Goal: Information Seeking & Learning: Learn about a topic

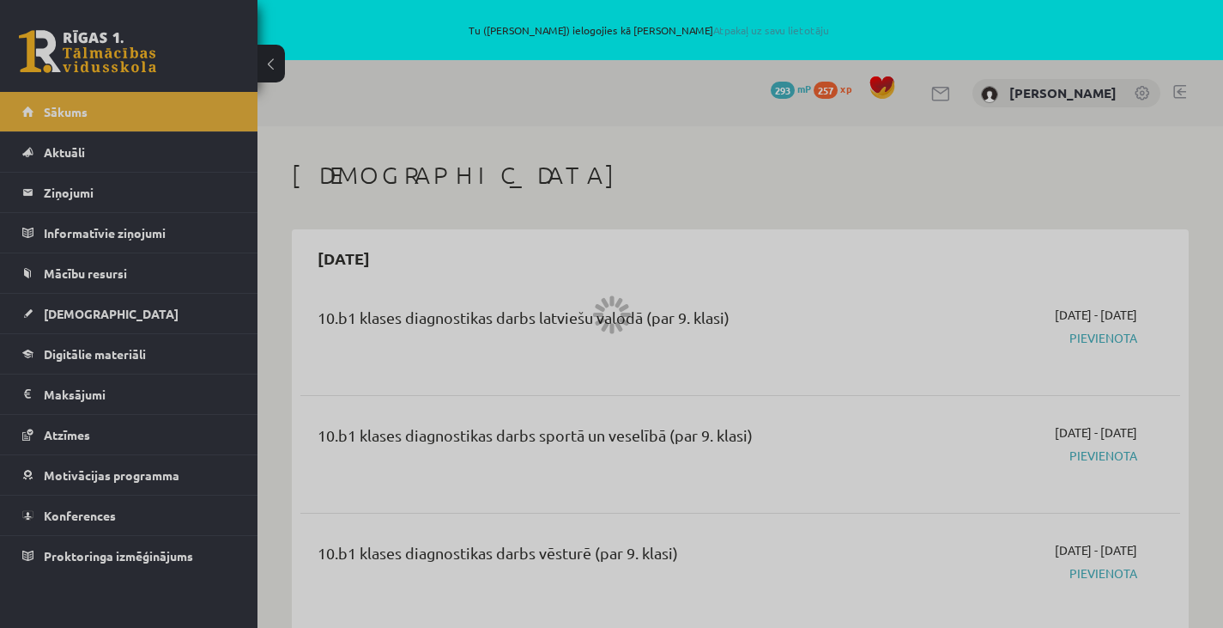
scroll to position [2897, 0]
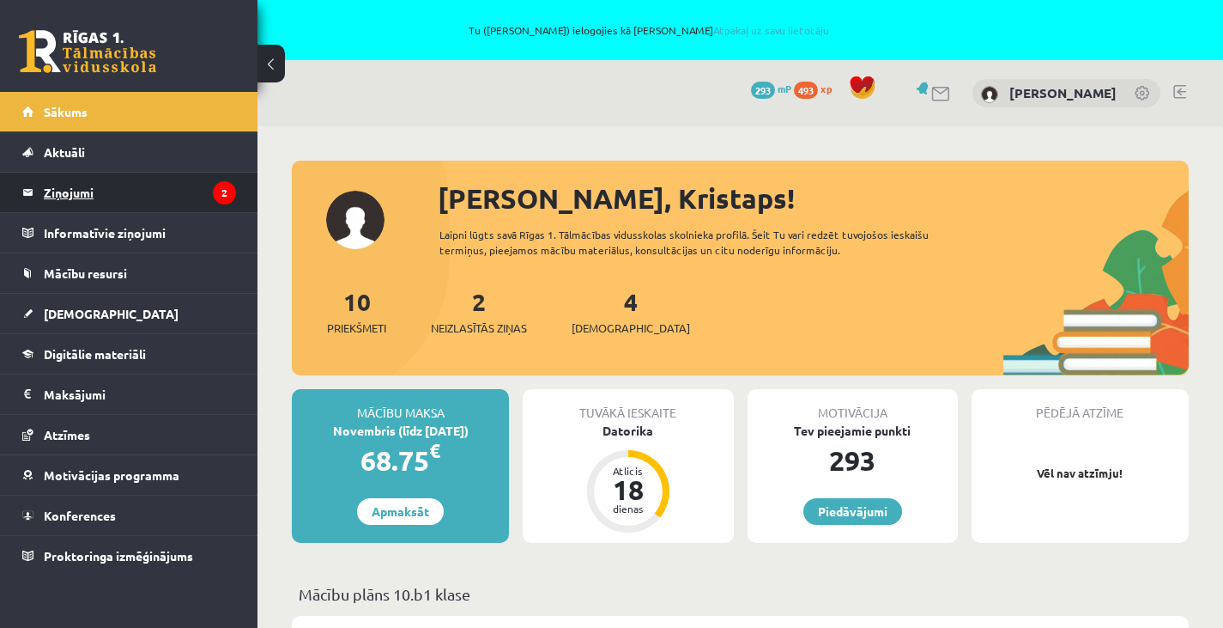
click at [146, 179] on legend "Ziņojumi 2" at bounding box center [140, 192] width 192 height 39
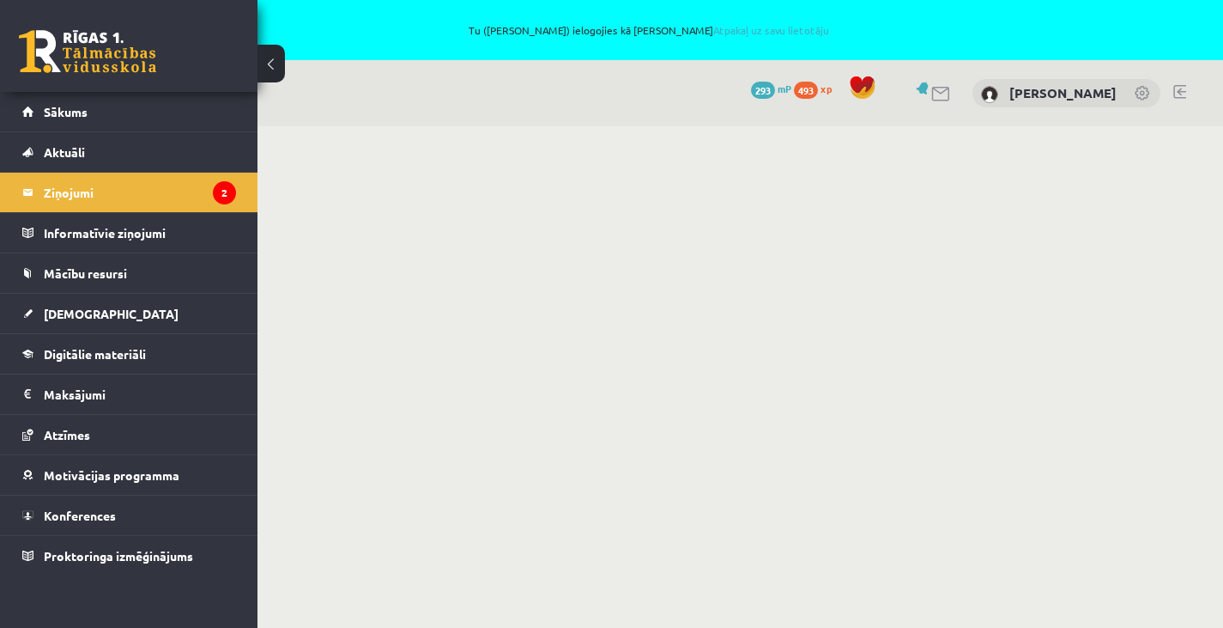
click at [146, 179] on legend "Ziņojumi 2" at bounding box center [140, 192] width 192 height 39
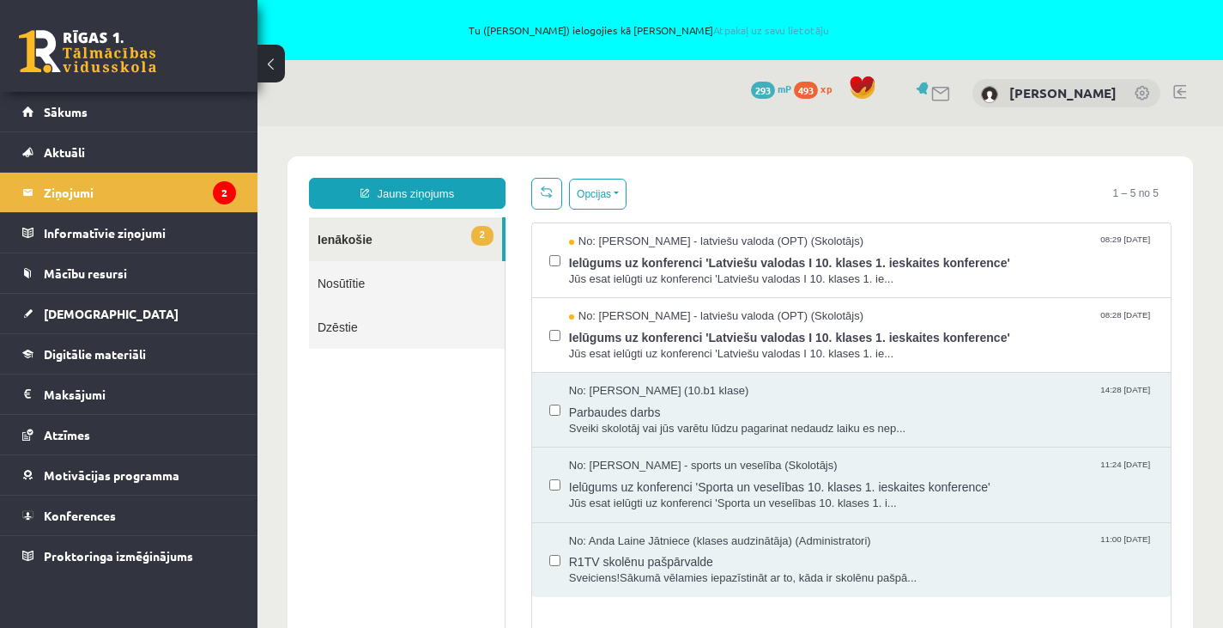
click at [393, 561] on ul "2 Ienākošie Nosūtītie Dzēstie" at bounding box center [407, 428] width 197 height 422
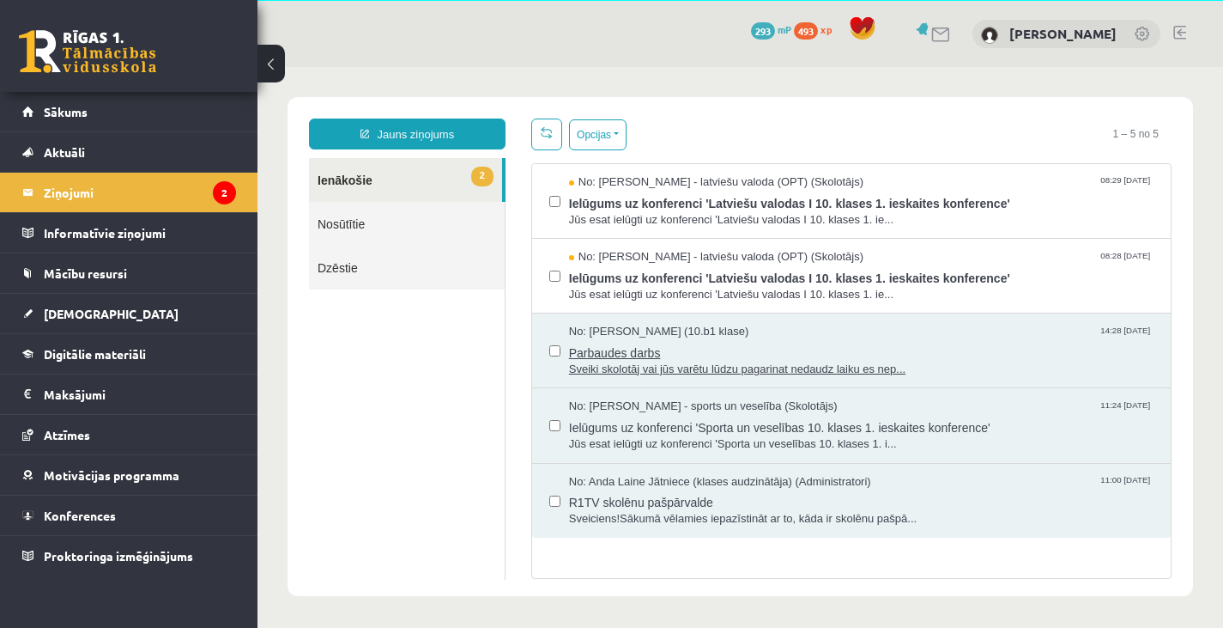
click at [777, 343] on span "Parbaudes darbs" at bounding box center [861, 350] width 585 height 21
click at [651, 353] on span "Parbaudes darbs" at bounding box center [861, 350] width 585 height 21
click at [147, 185] on legend "Ziņojumi 2" at bounding box center [140, 192] width 192 height 39
click at [649, 344] on span "Parbaudes darbs" at bounding box center [861, 350] width 585 height 21
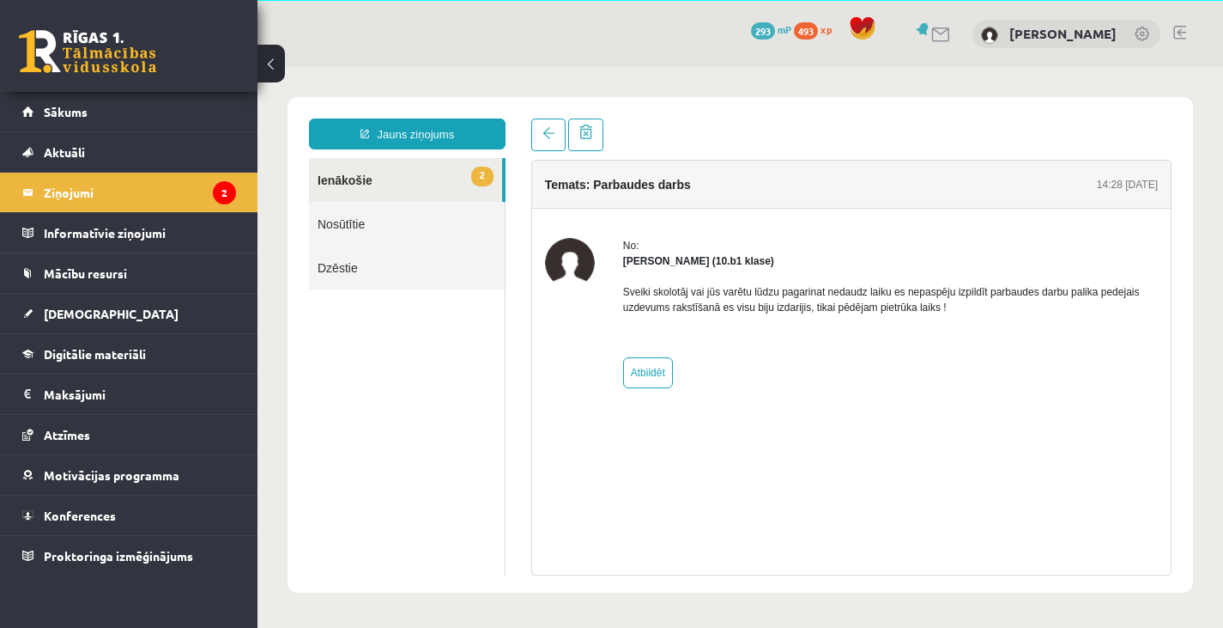
click at [441, 219] on link "Nosūtītie" at bounding box center [407, 224] width 196 height 44
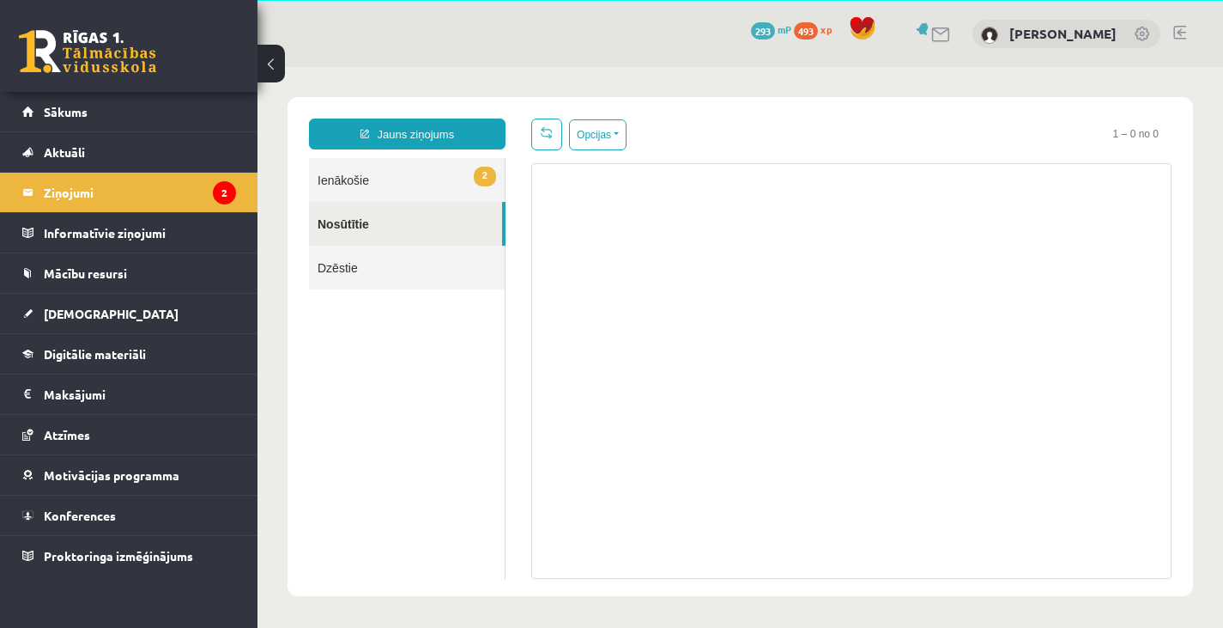
click at [429, 178] on link "2 Ienākošie" at bounding box center [407, 180] width 196 height 44
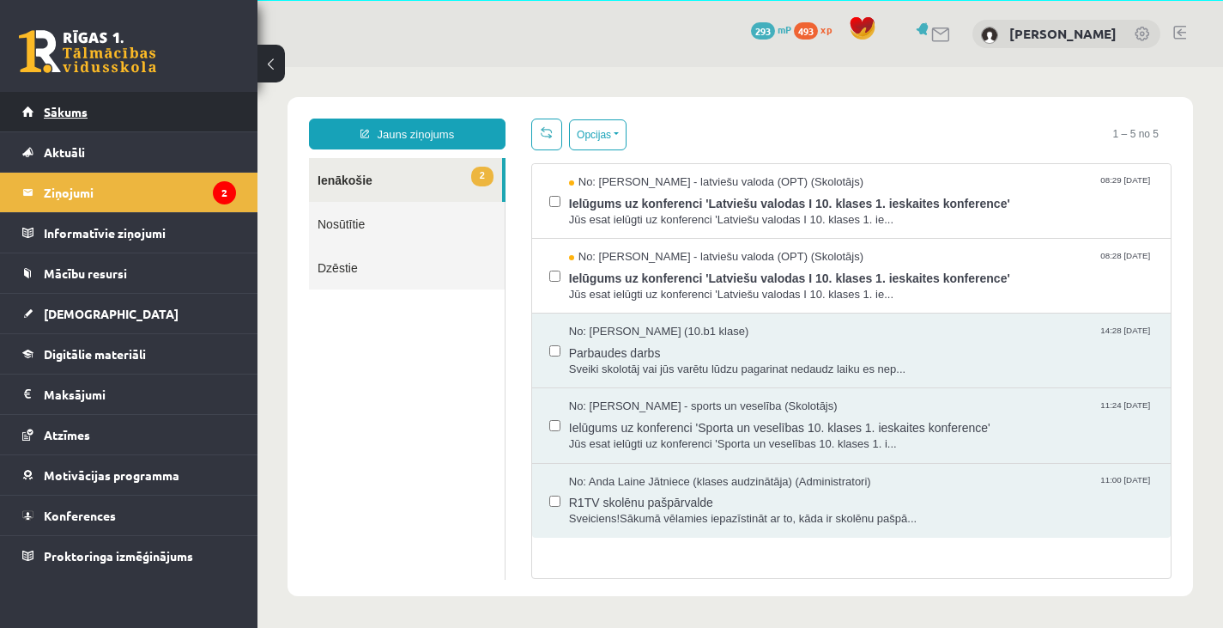
click at [128, 118] on link "Sākums" at bounding box center [129, 111] width 214 height 39
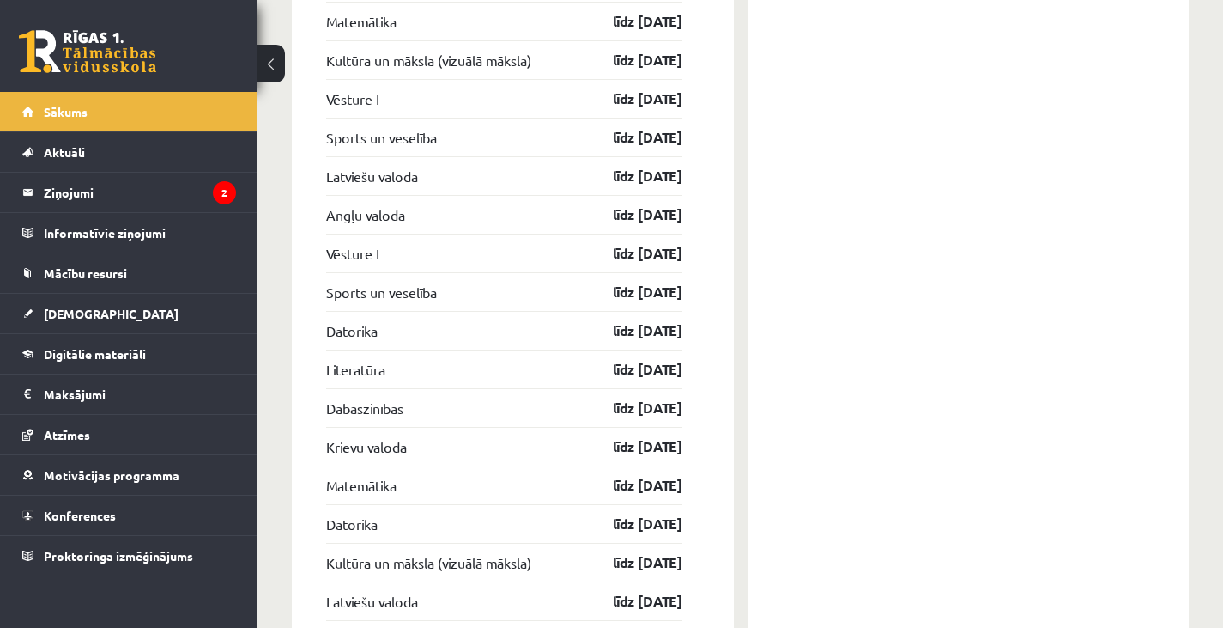
scroll to position [2110, 0]
click at [369, 371] on link "Literatūra" at bounding box center [355, 370] width 59 height 21
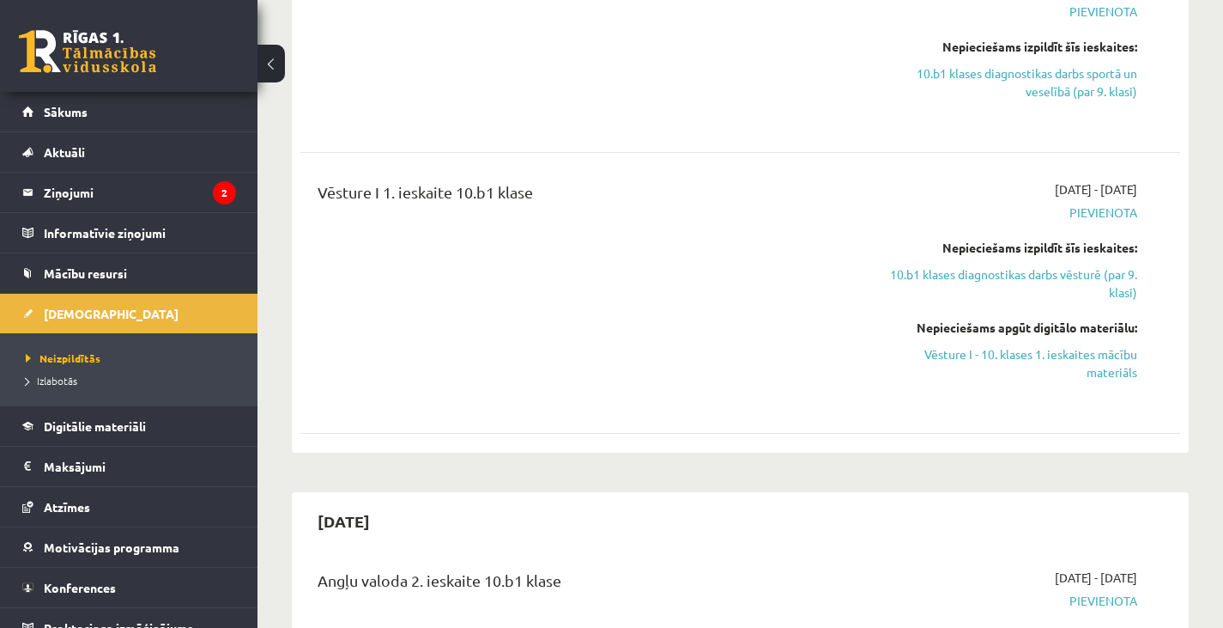
scroll to position [2434, 0]
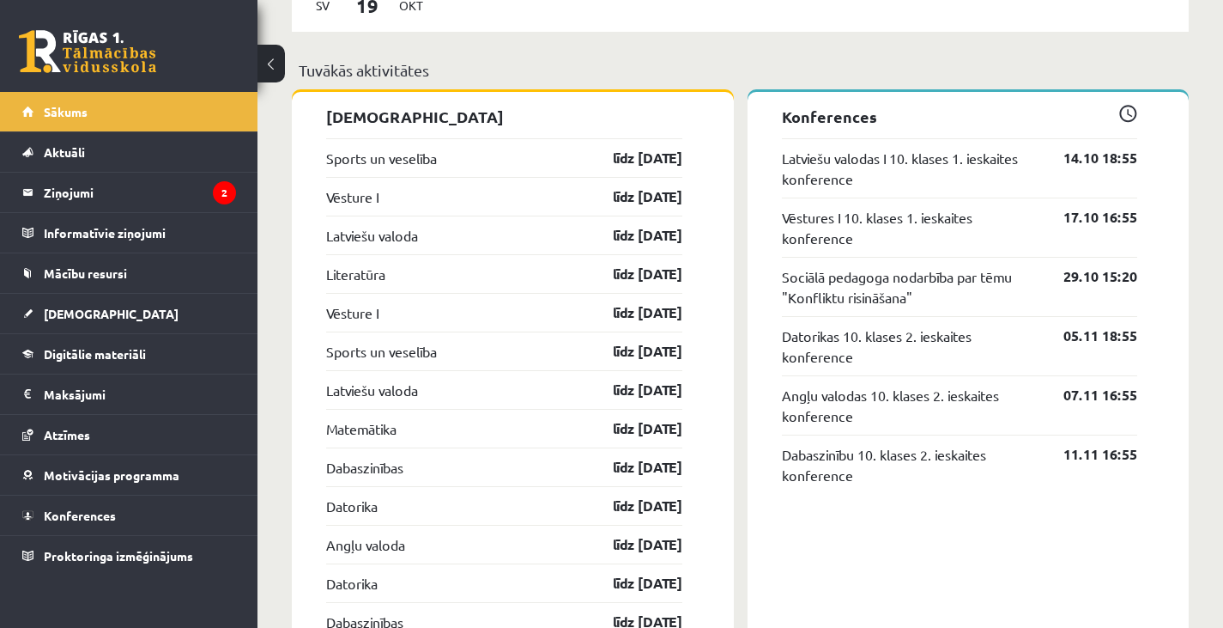
scroll to position [1398, 0]
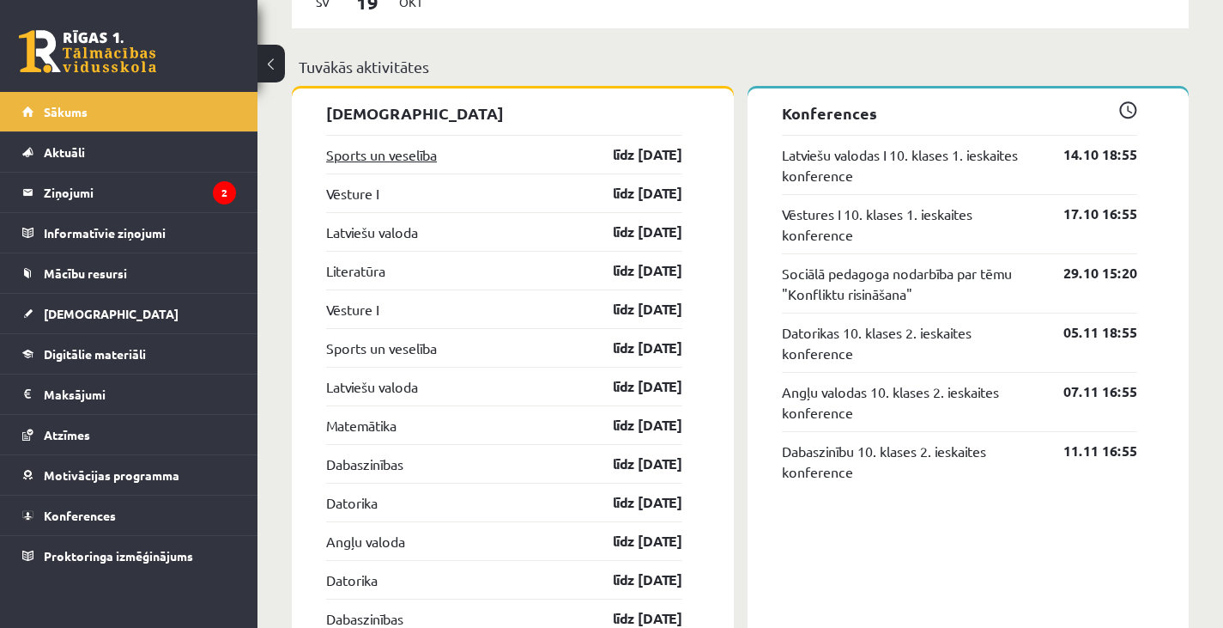
click at [422, 160] on link "Sports un veselība" at bounding box center [381, 154] width 111 height 21
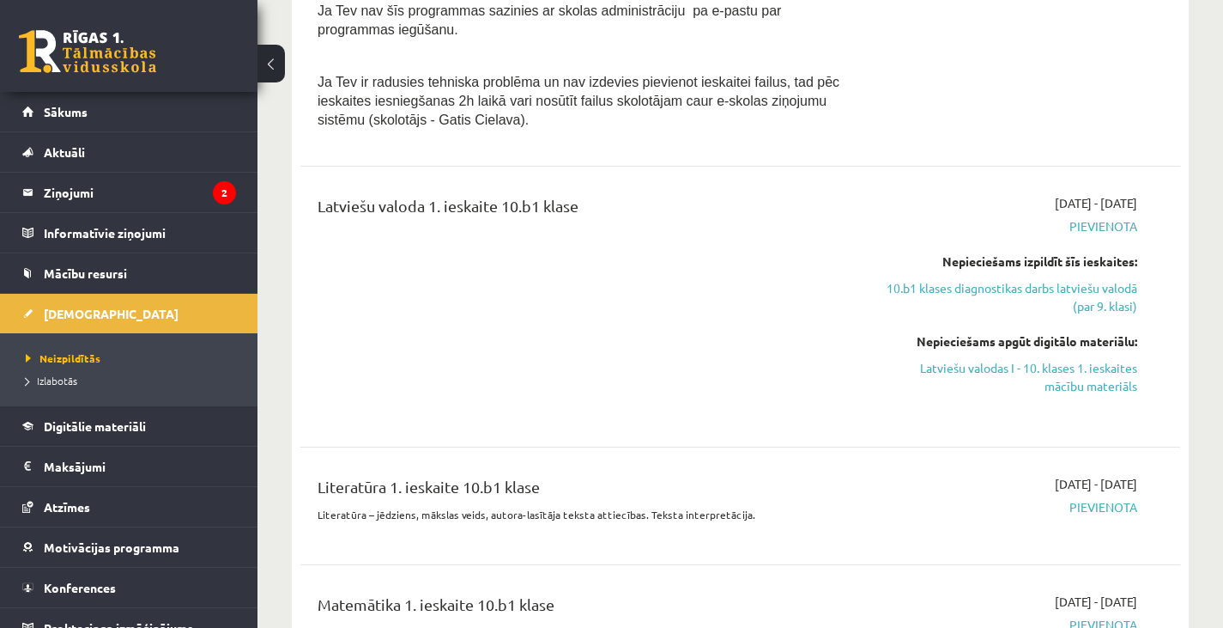
scroll to position [1109, 0]
click at [484, 474] on div "Literatūra 1. ieskaite 10.b1 klase" at bounding box center [587, 490] width 538 height 32
click at [408, 474] on div "Literatūra 1. ieskaite 10.b1 klase" at bounding box center [587, 490] width 538 height 32
click at [407, 193] on div "Latviešu valoda 1. ieskaite 10.b1 klase" at bounding box center [587, 209] width 538 height 32
click at [397, 591] on div "Matemātika 1. ieskaite 10.b1 klase" at bounding box center [587, 607] width 538 height 32
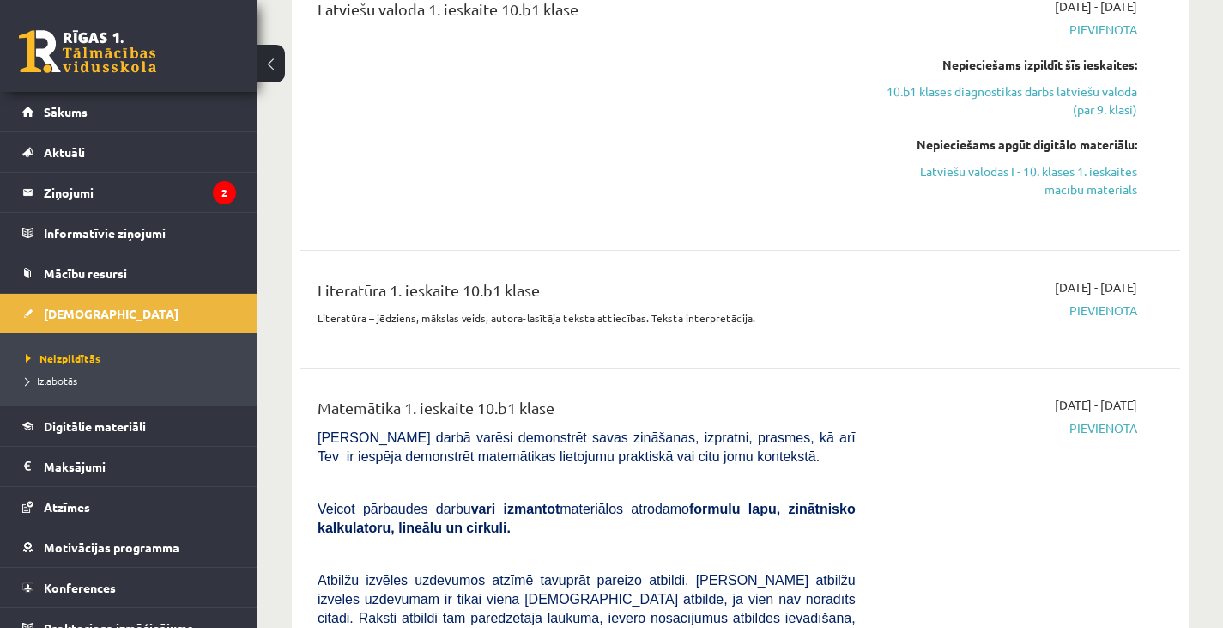
scroll to position [1304, 0]
click at [1097, 302] on span "Pievienota" at bounding box center [1010, 311] width 256 height 18
click at [1092, 420] on span "Pievienota" at bounding box center [1010, 429] width 256 height 18
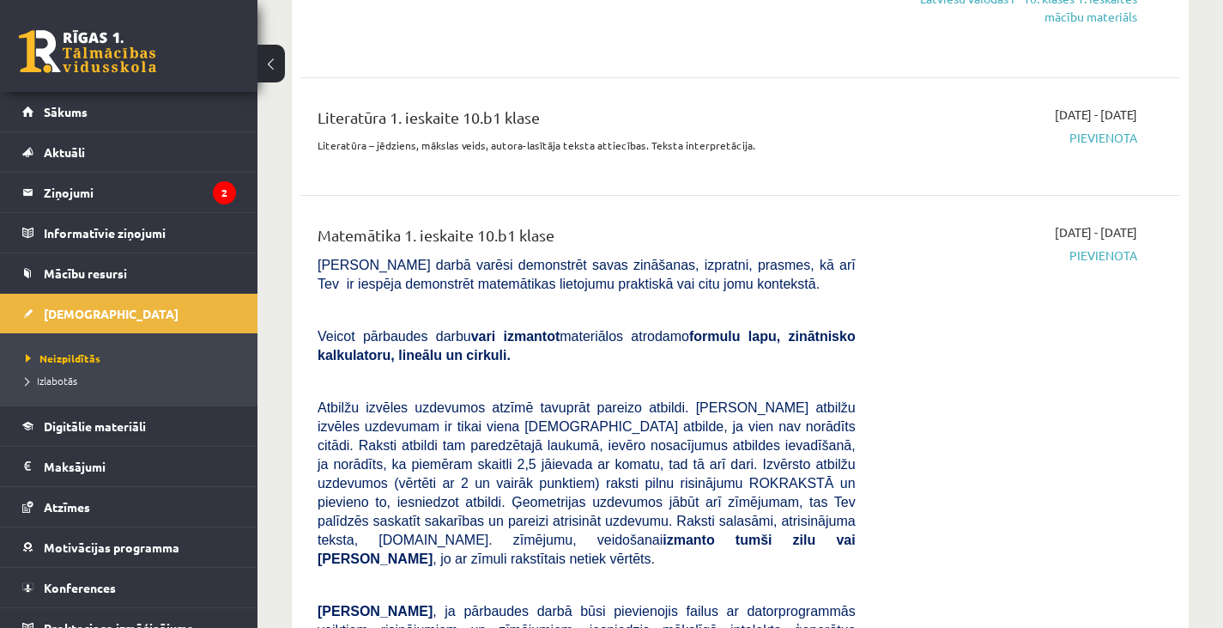
scroll to position [1478, 0]
click at [61, 383] on span "Izlabotās" at bounding box center [52, 380] width 52 height 14
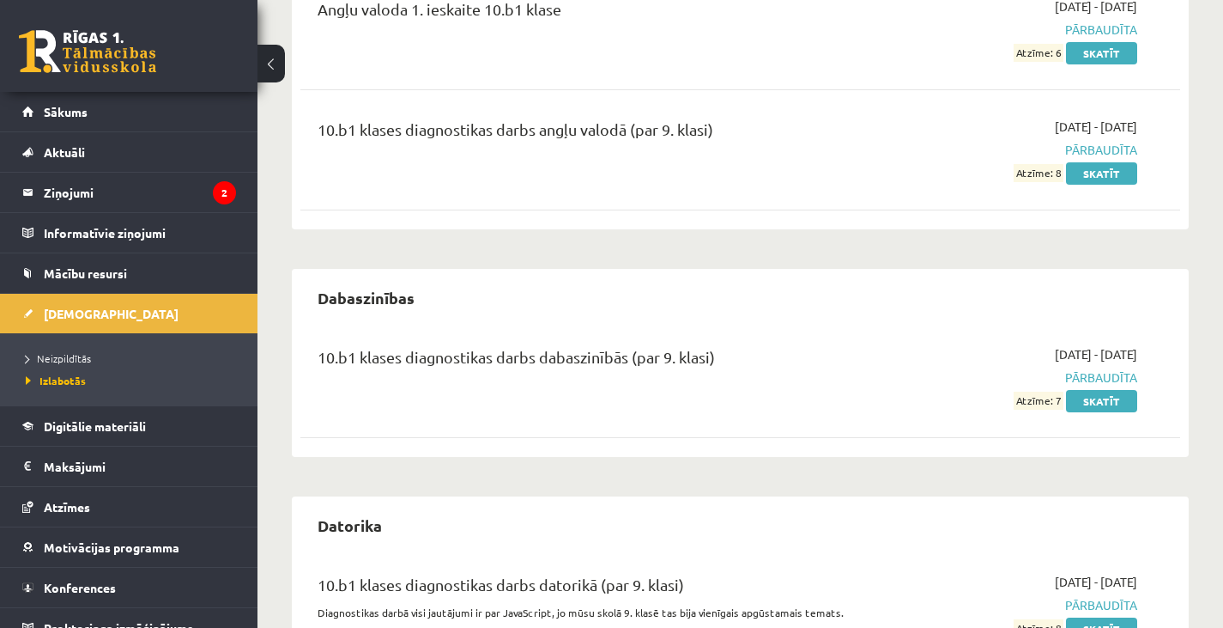
scroll to position [209, 0]
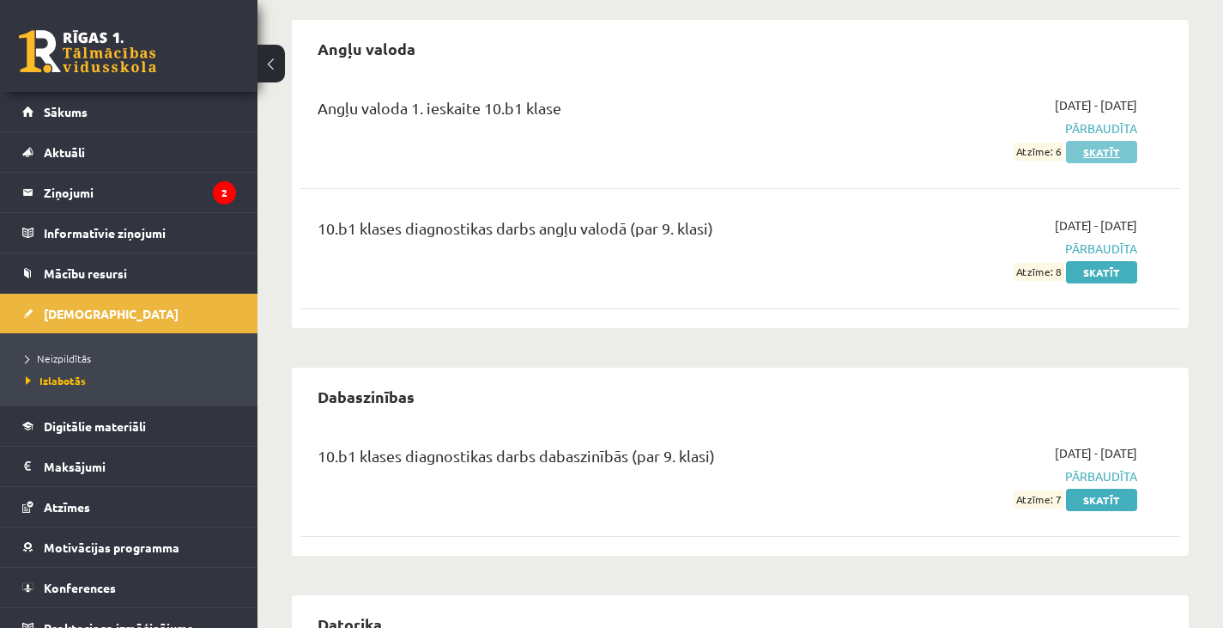
click at [1103, 160] on link "Skatīt" at bounding box center [1101, 152] width 71 height 22
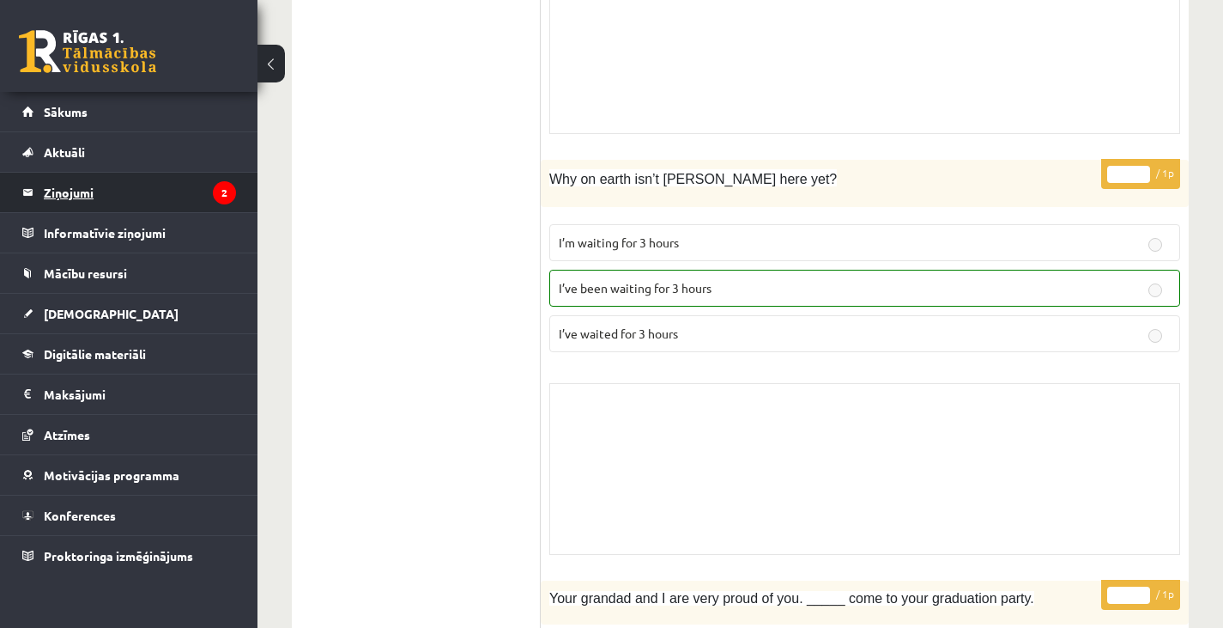
scroll to position [2300, 0]
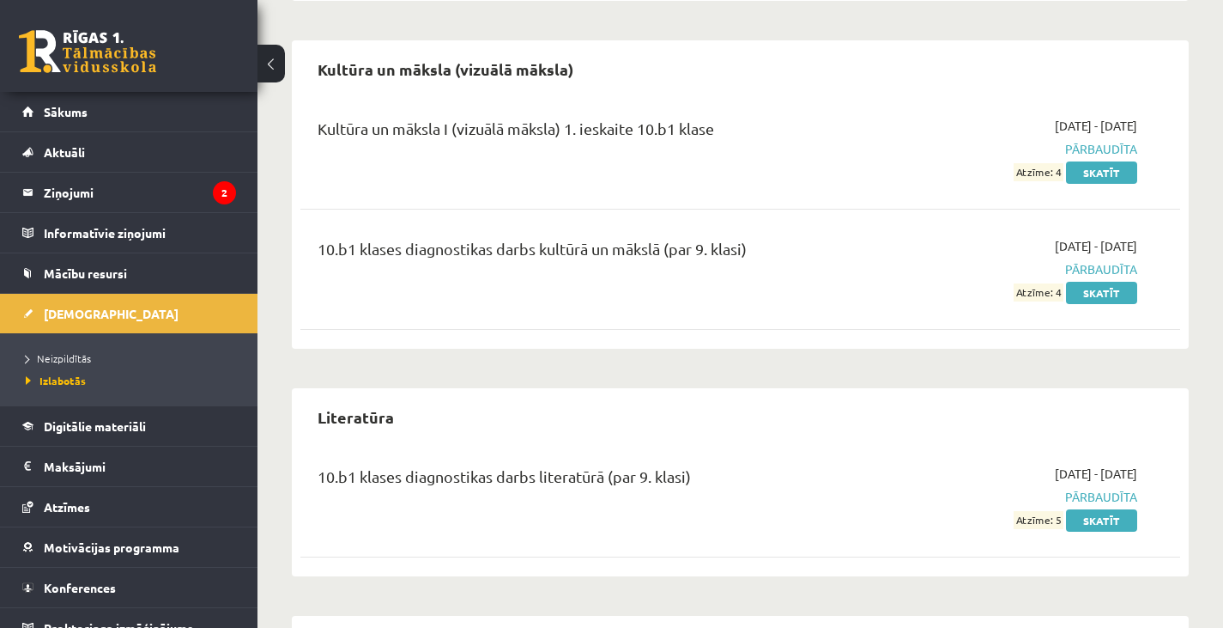
scroll to position [1316, 0]
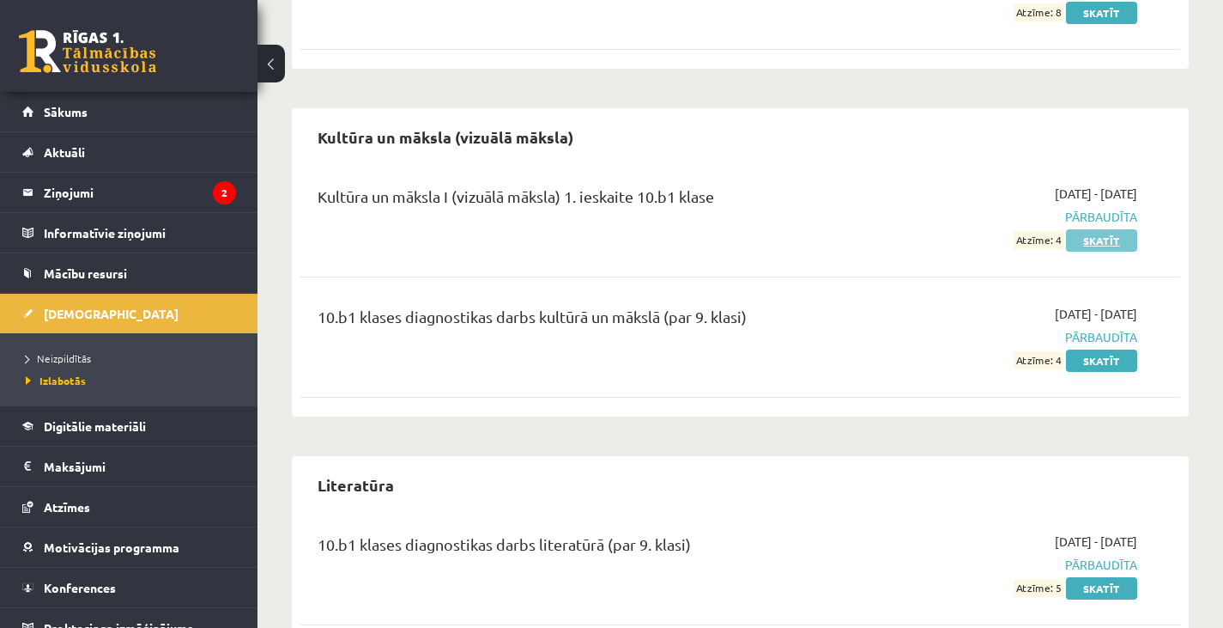
click at [1094, 245] on link "Skatīt" at bounding box center [1101, 240] width 71 height 22
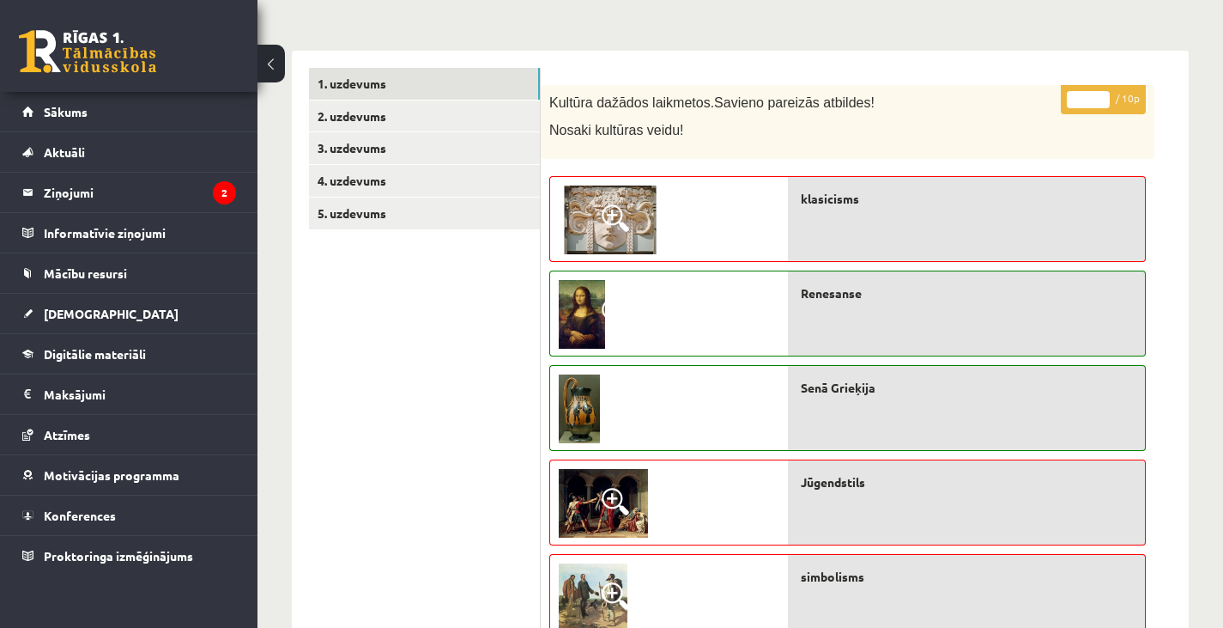
scroll to position [265, 0]
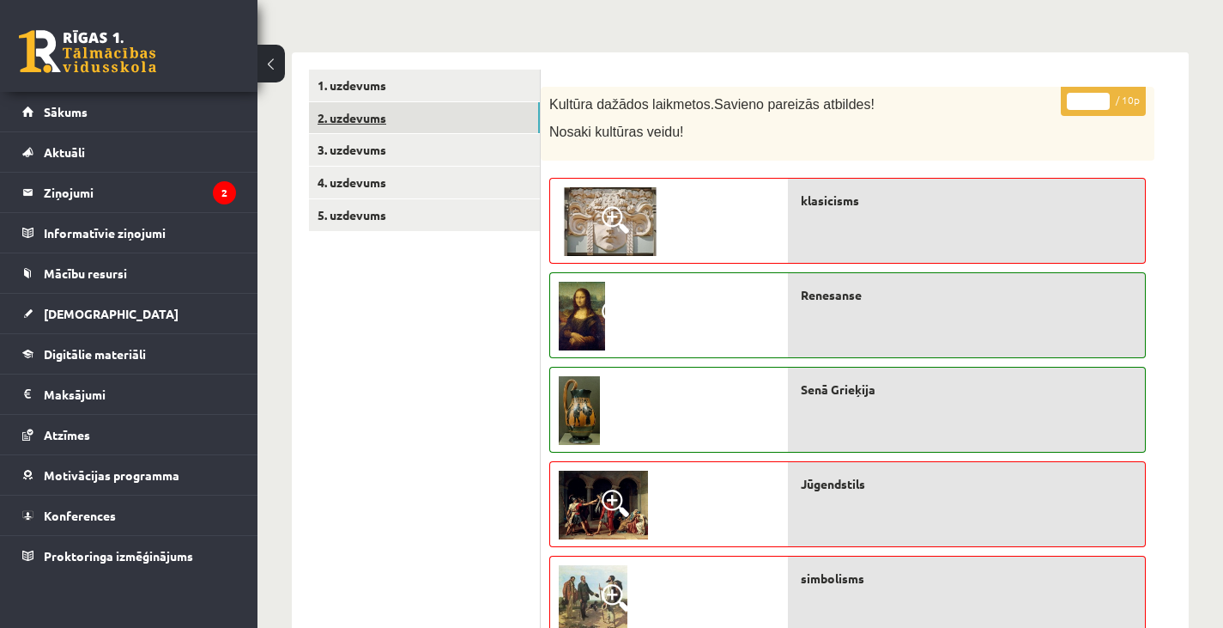
click at [370, 106] on link "2. uzdevums" at bounding box center [424, 118] width 231 height 32
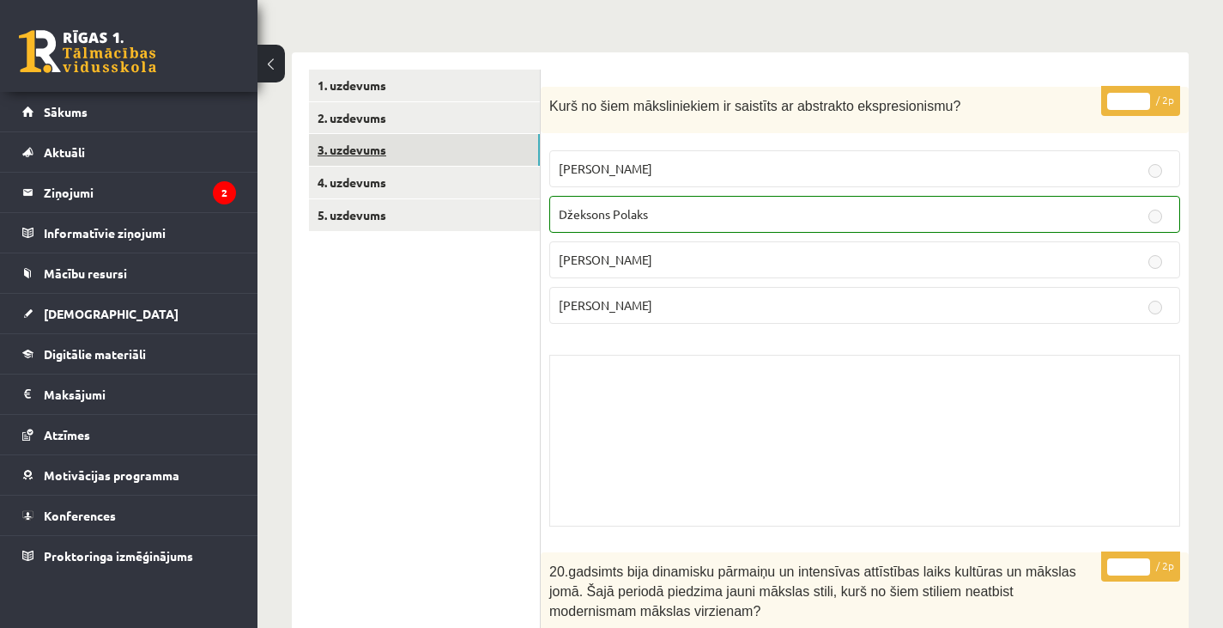
click at [364, 147] on link "3. uzdevums" at bounding box center [424, 150] width 231 height 32
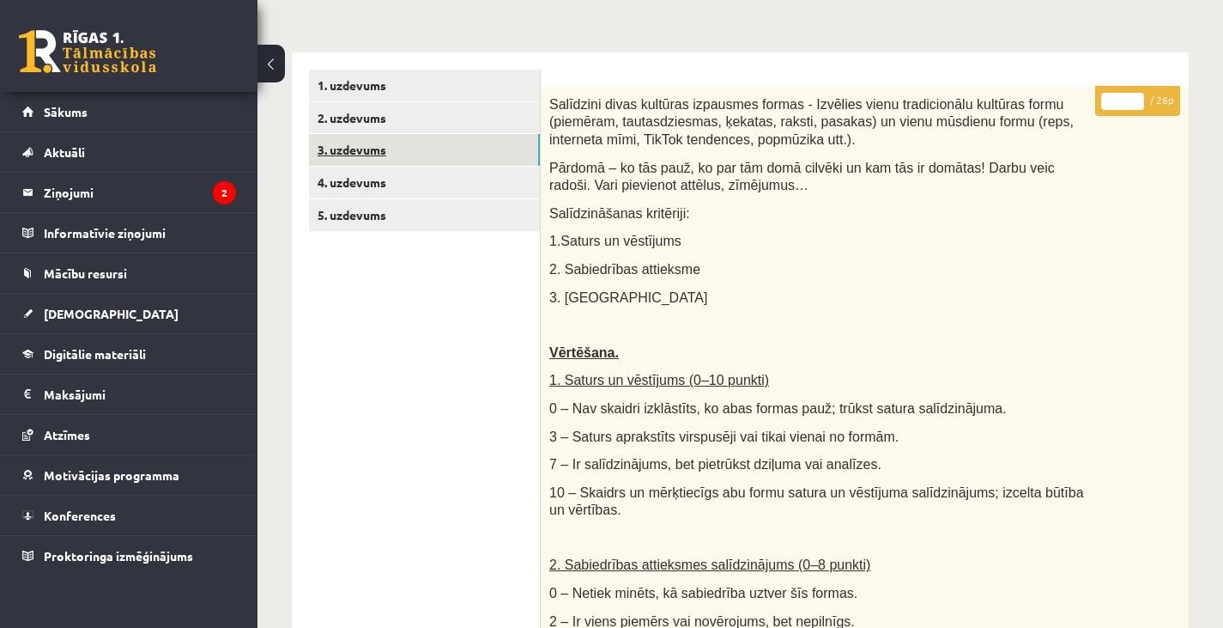
scroll to position [0, 0]
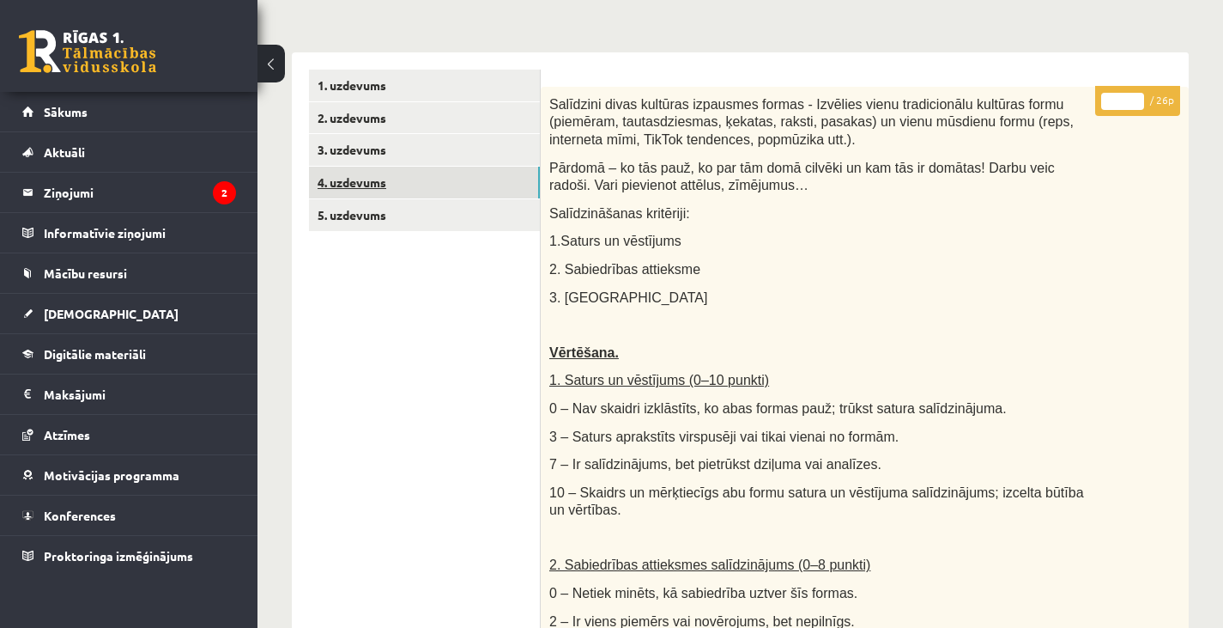
click at [363, 180] on link "4. uzdevums" at bounding box center [424, 183] width 231 height 32
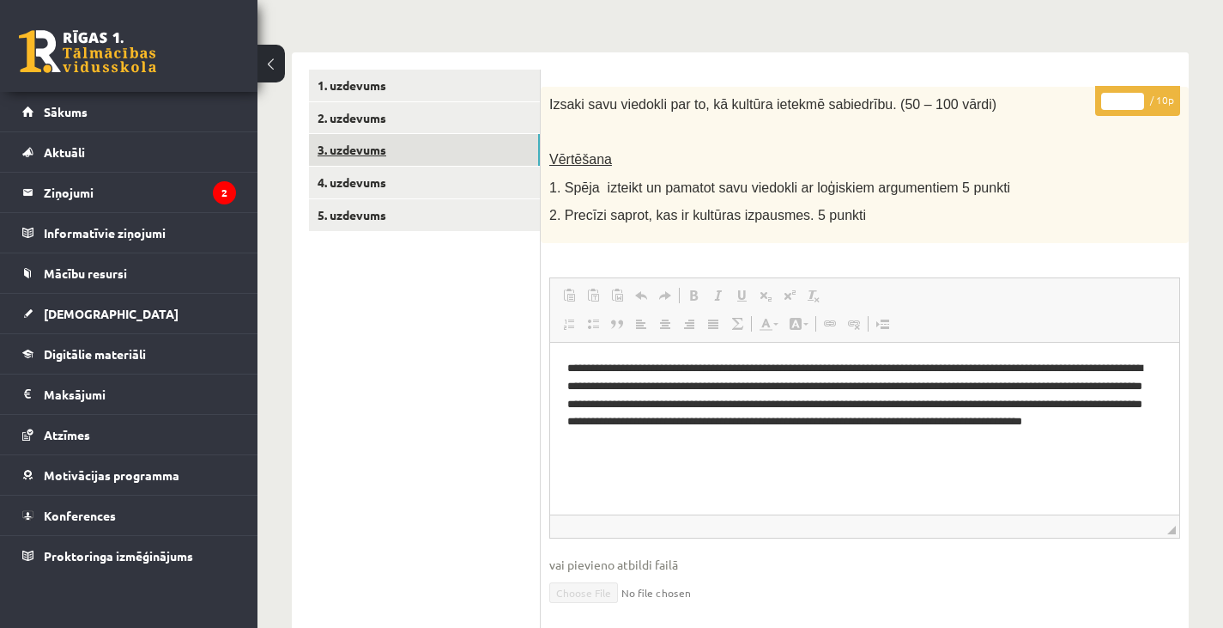
click at [363, 149] on link "3. uzdevums" at bounding box center [424, 150] width 231 height 32
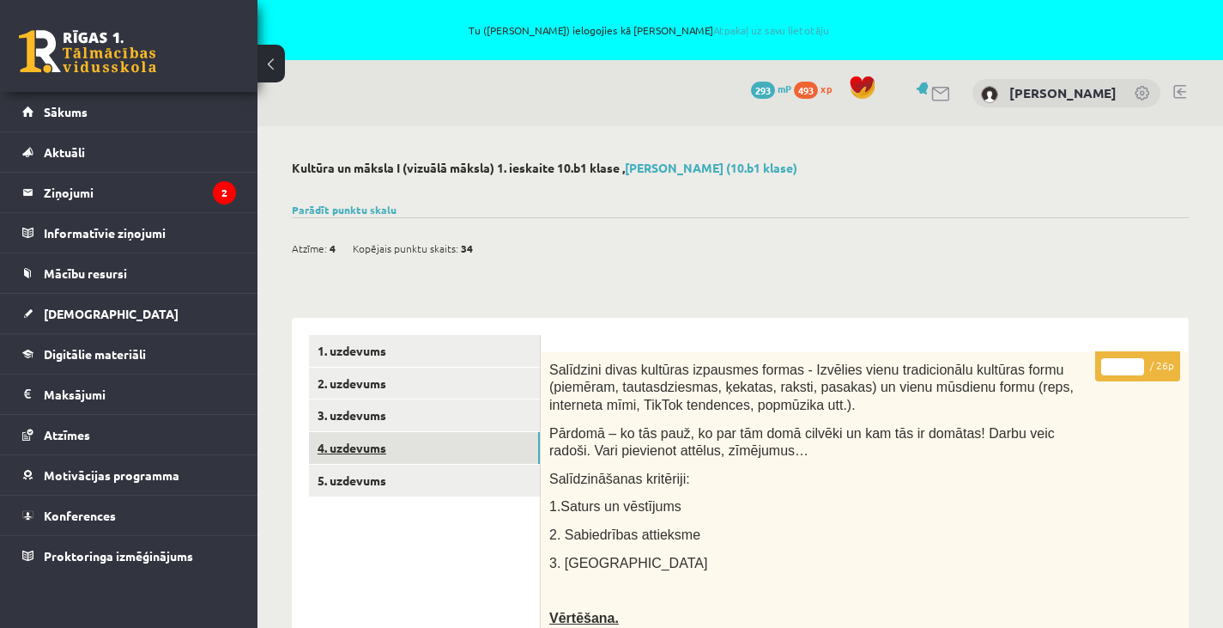
click at [484, 449] on link "4. uzdevums" at bounding box center [424, 448] width 231 height 32
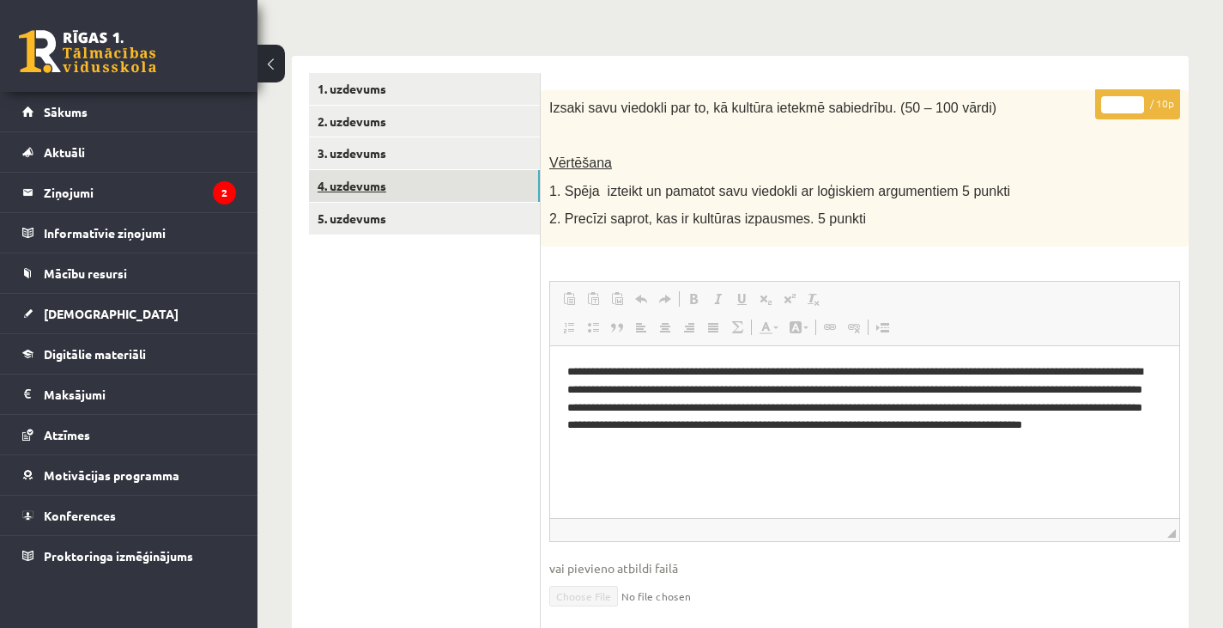
scroll to position [265, 0]
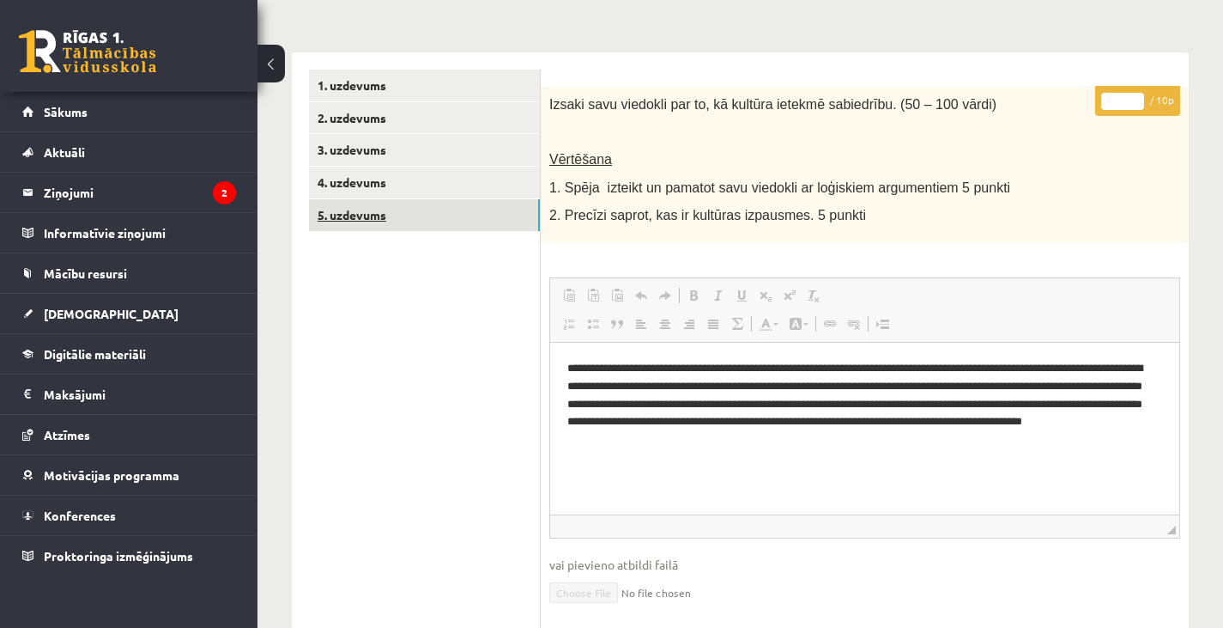
click at [386, 217] on link "5. uzdevums" at bounding box center [424, 215] width 231 height 32
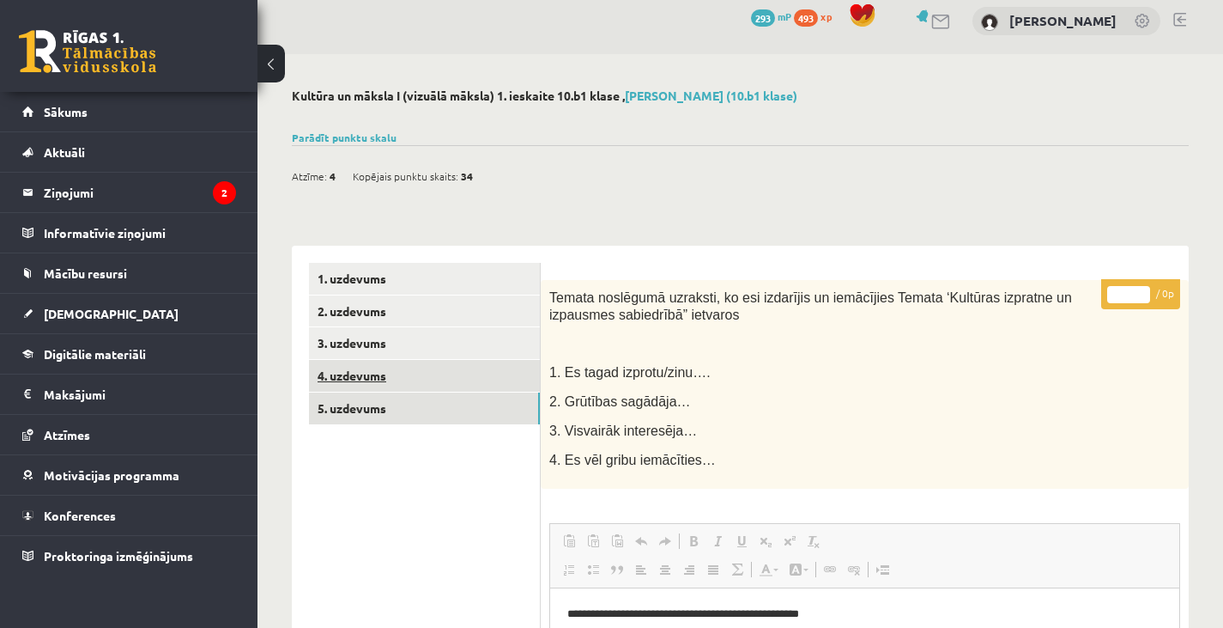
scroll to position [71, 0]
click at [356, 376] on link "4. uzdevums" at bounding box center [424, 377] width 231 height 32
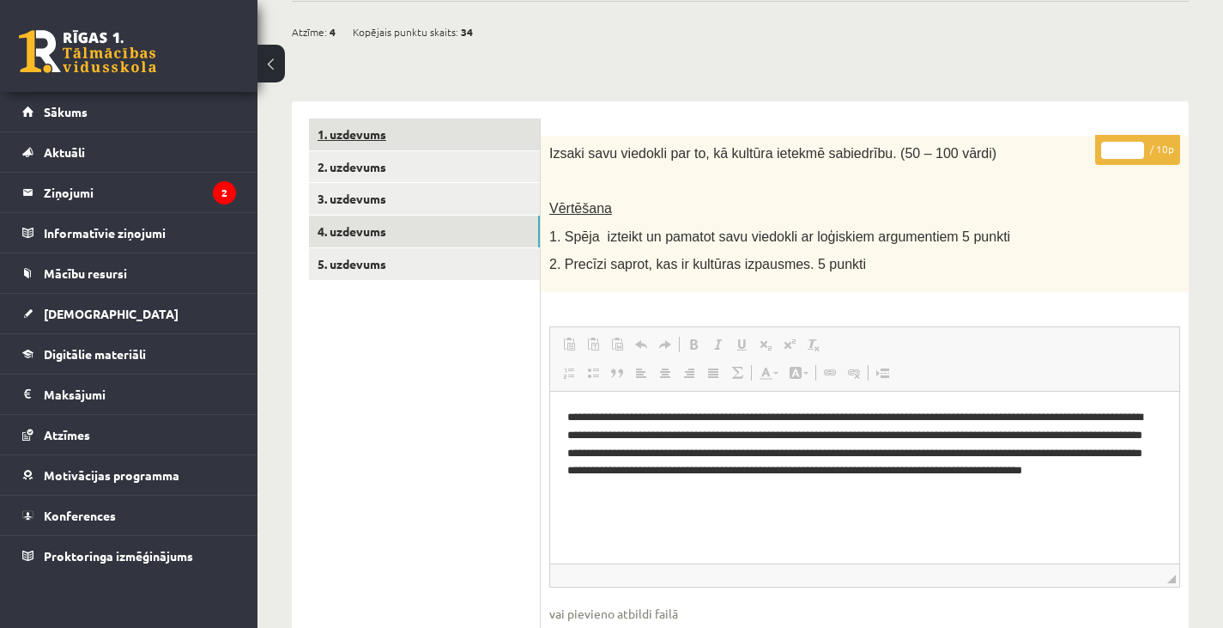
scroll to position [215, 0]
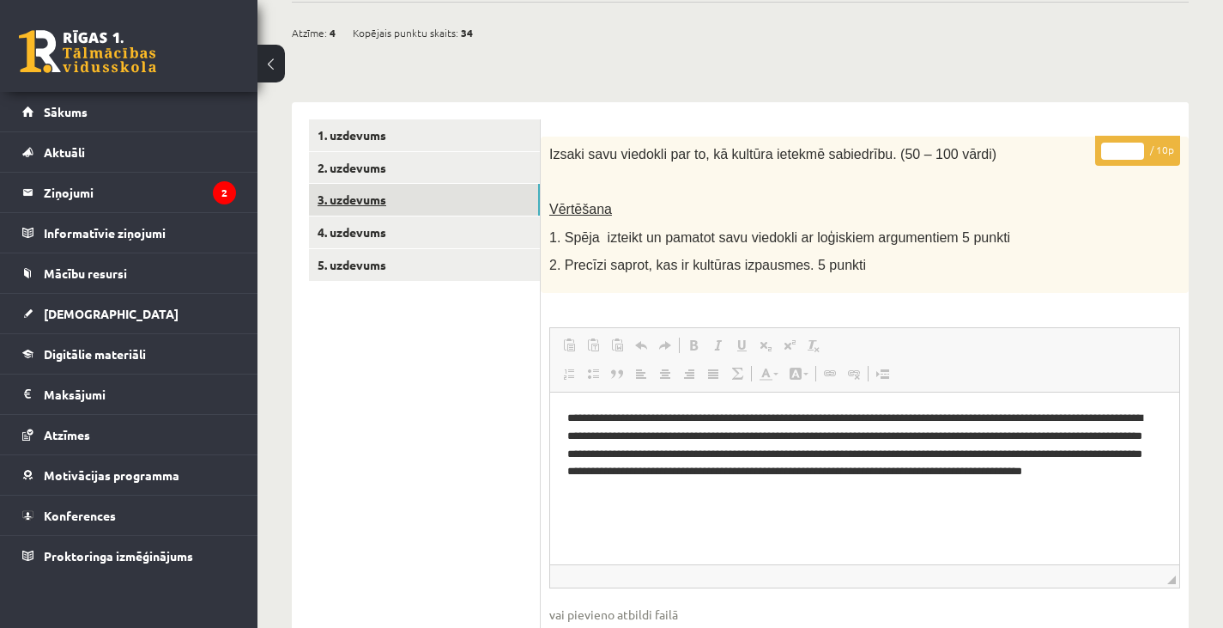
click at [375, 200] on link "3. uzdevums" at bounding box center [424, 200] width 231 height 32
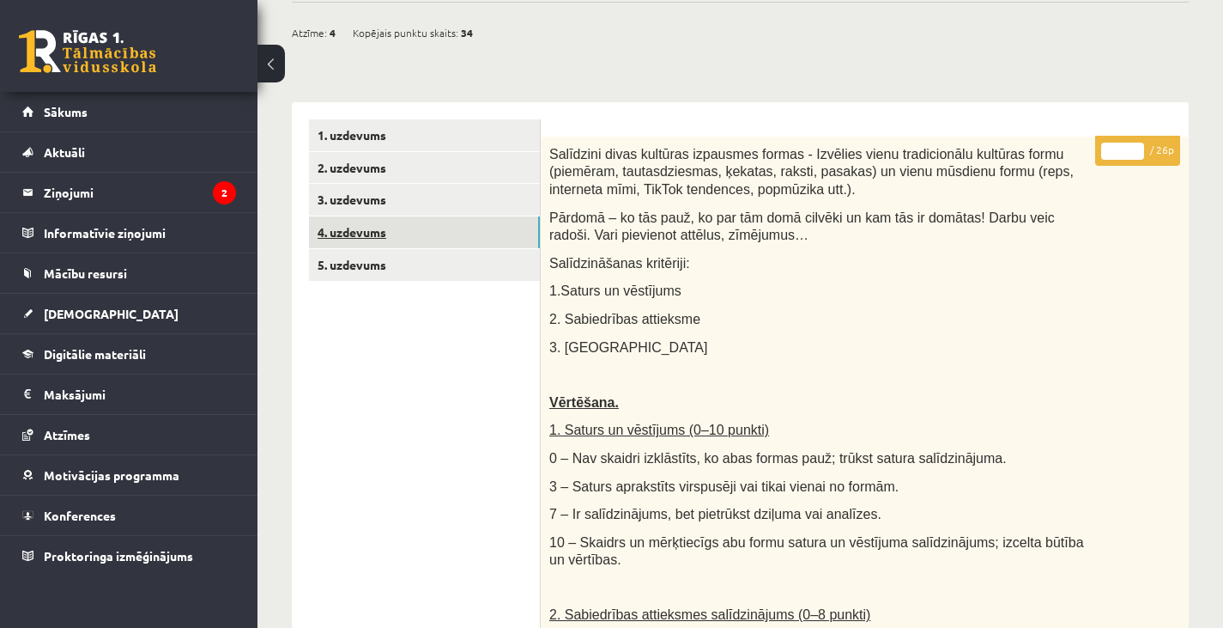
click at [371, 227] on link "4. uzdevums" at bounding box center [424, 232] width 231 height 32
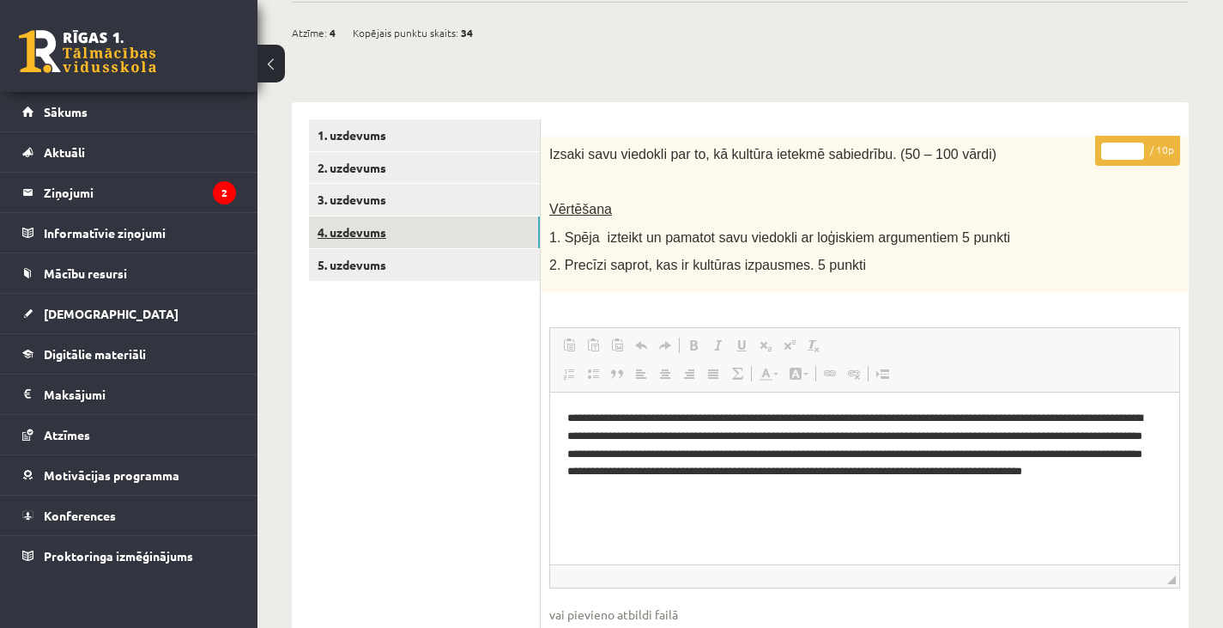
scroll to position [0, 0]
click at [377, 185] on link "3. uzdevums" at bounding box center [424, 200] width 231 height 32
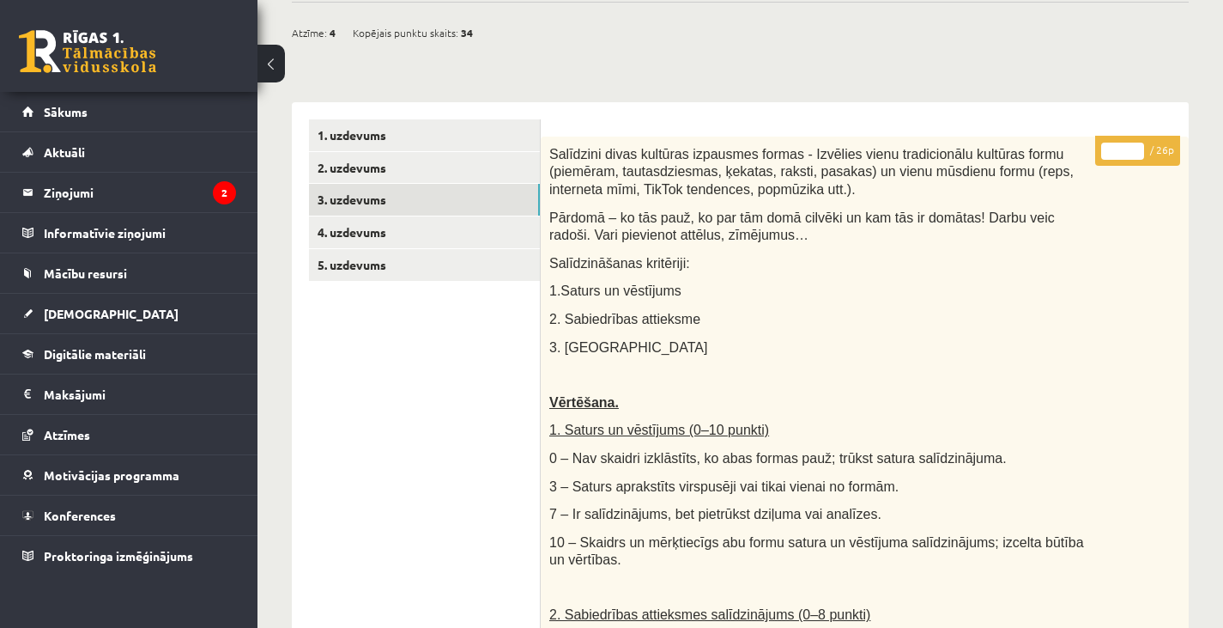
scroll to position [213, 0]
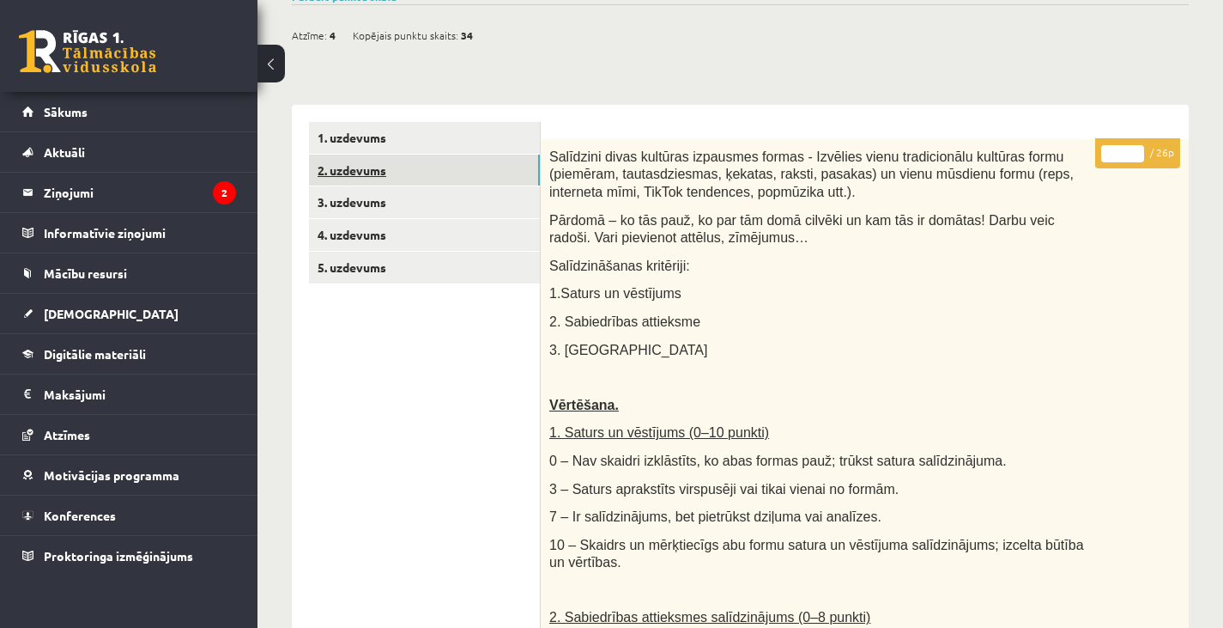
click at [369, 168] on link "2. uzdevums" at bounding box center [424, 171] width 231 height 32
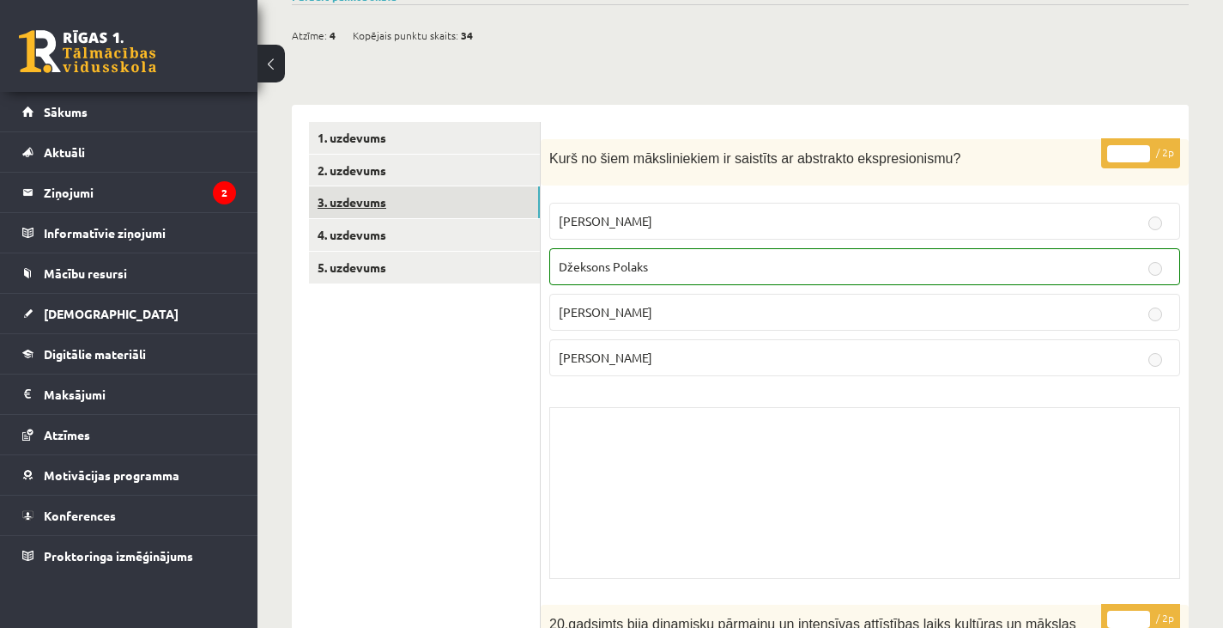
click at [382, 209] on link "3. uzdevums" at bounding box center [424, 202] width 231 height 32
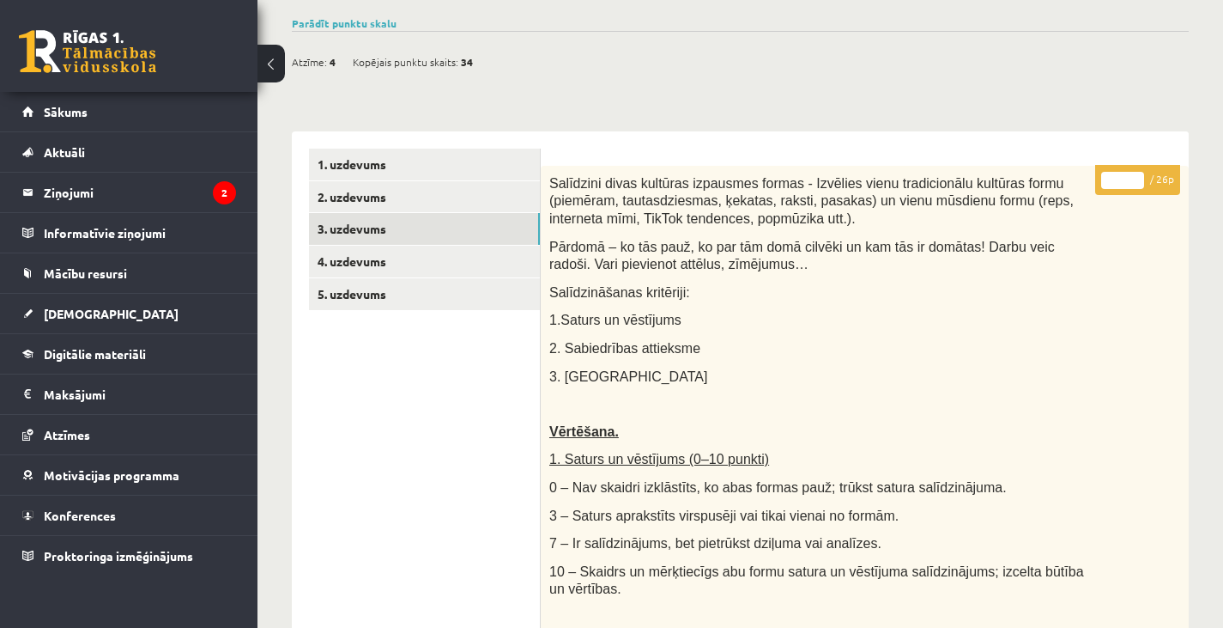
scroll to position [185, 0]
click at [355, 189] on link "2. uzdevums" at bounding box center [424, 198] width 231 height 32
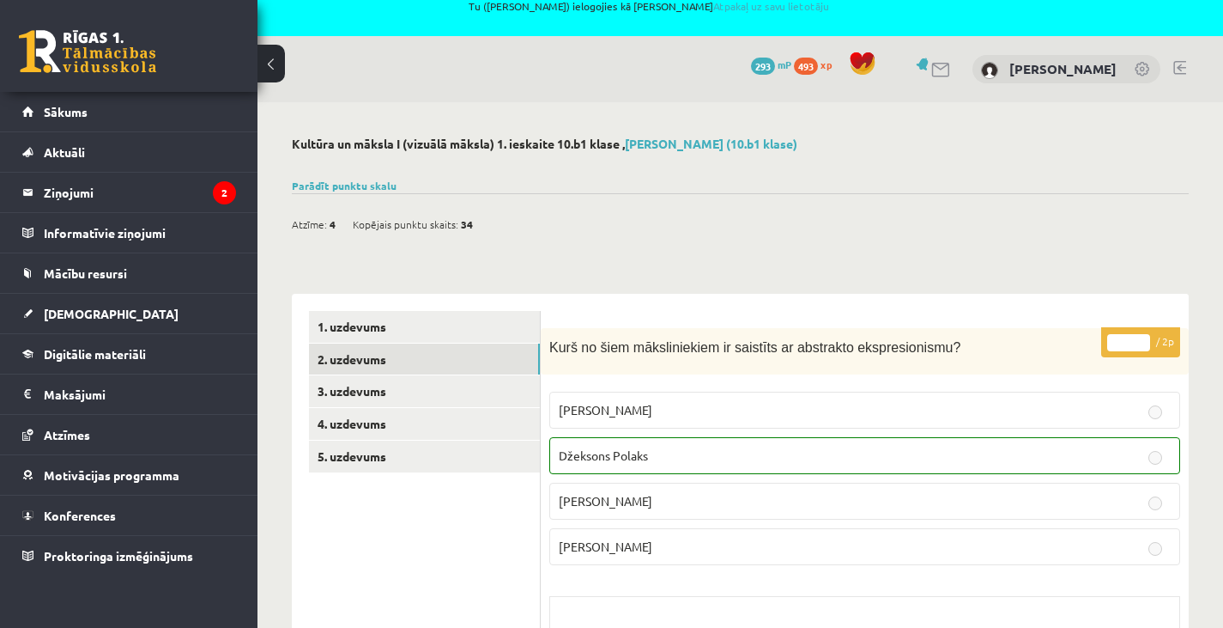
scroll to position [0, 0]
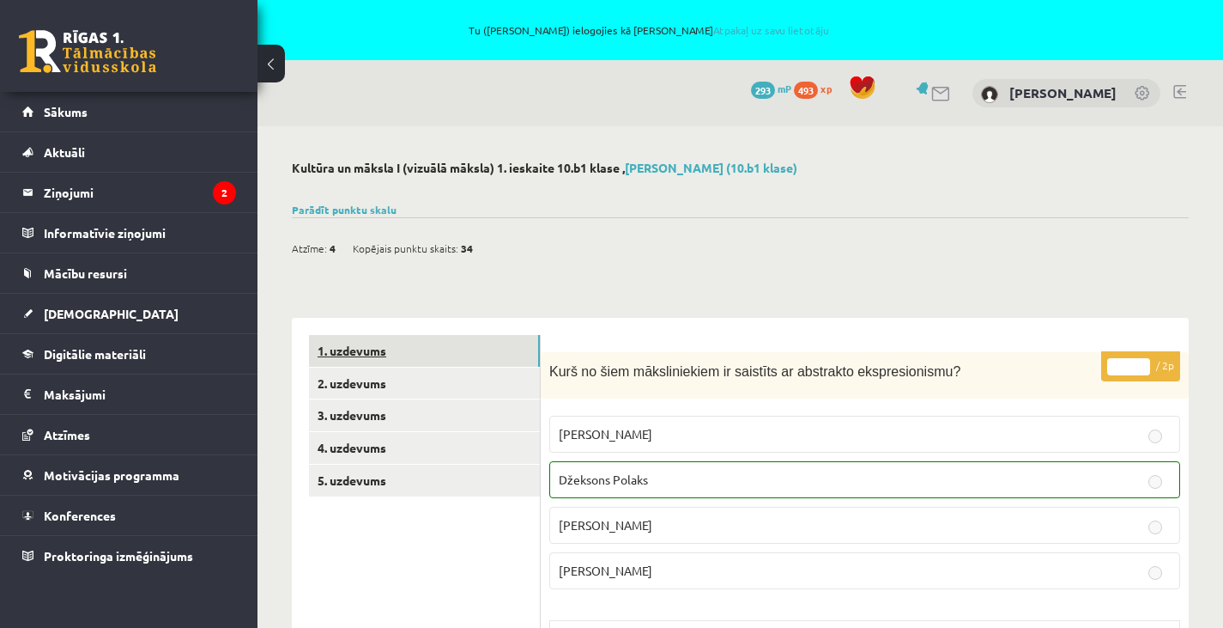
click at [410, 340] on link "1. uzdevums" at bounding box center [424, 351] width 231 height 32
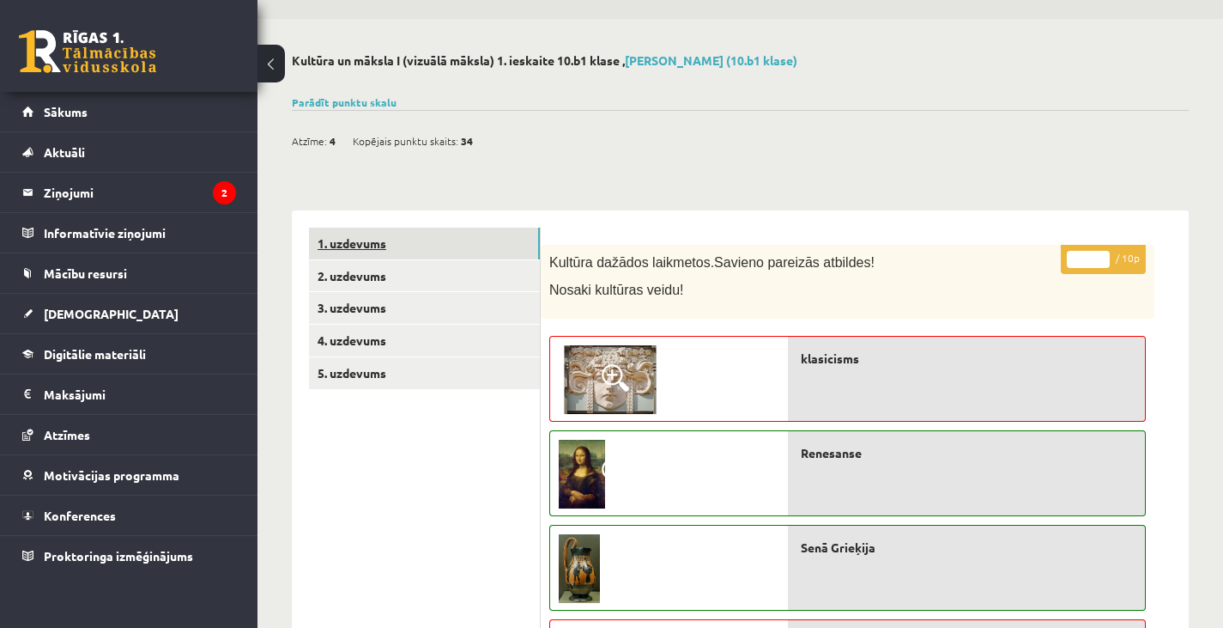
scroll to position [105, 0]
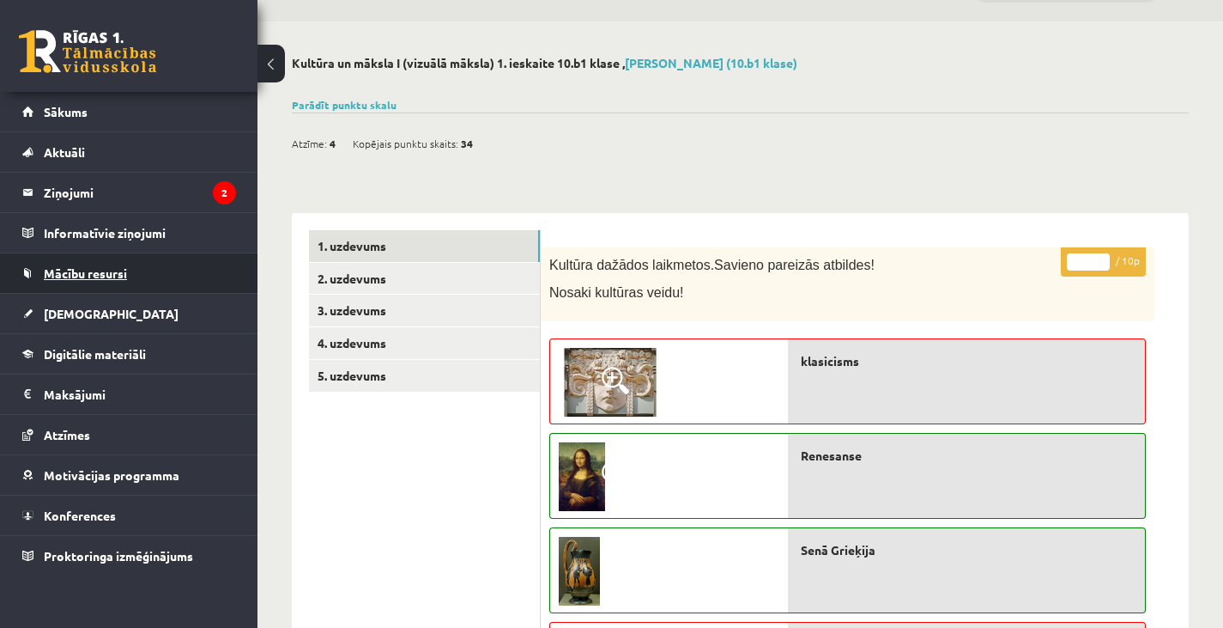
click at [126, 265] on link "Mācību resursi" at bounding box center [129, 272] width 214 height 39
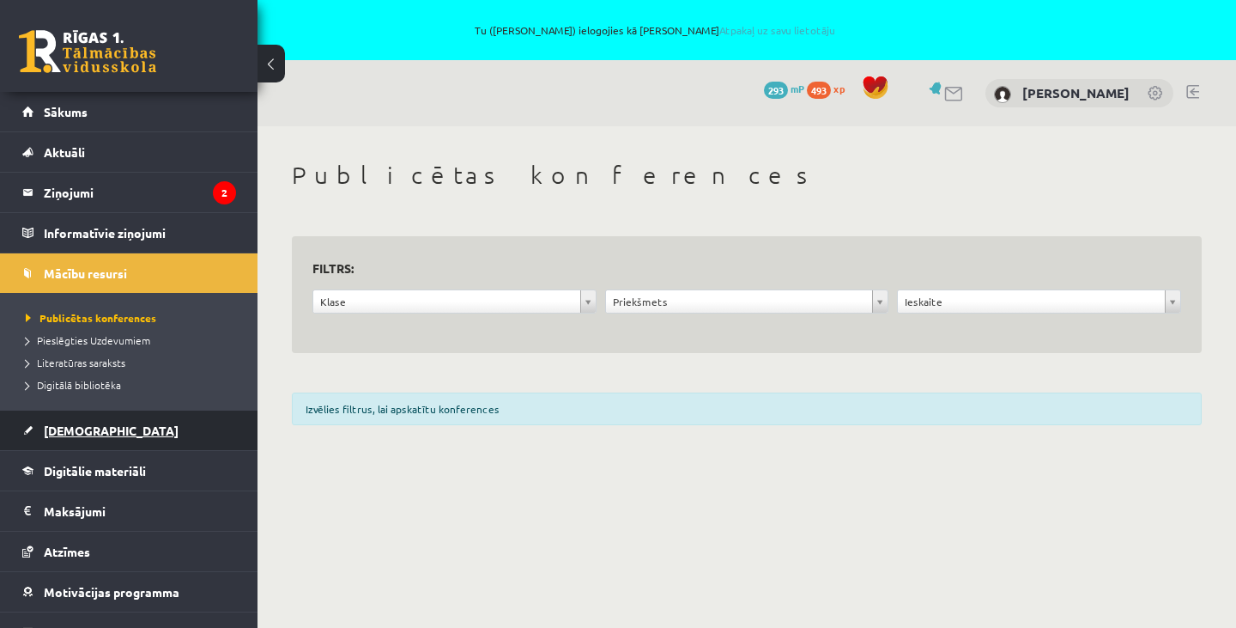
click at [91, 430] on span "[DEMOGRAPHIC_DATA]" at bounding box center [111, 429] width 135 height 15
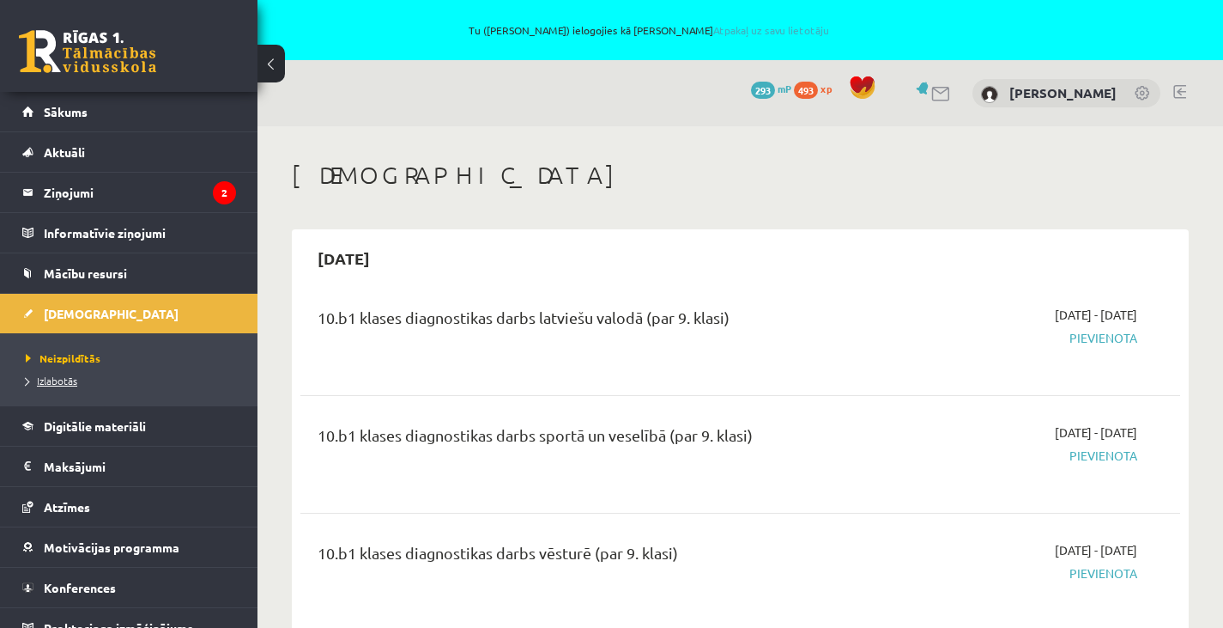
click at [58, 378] on span "Izlabotās" at bounding box center [52, 380] width 52 height 14
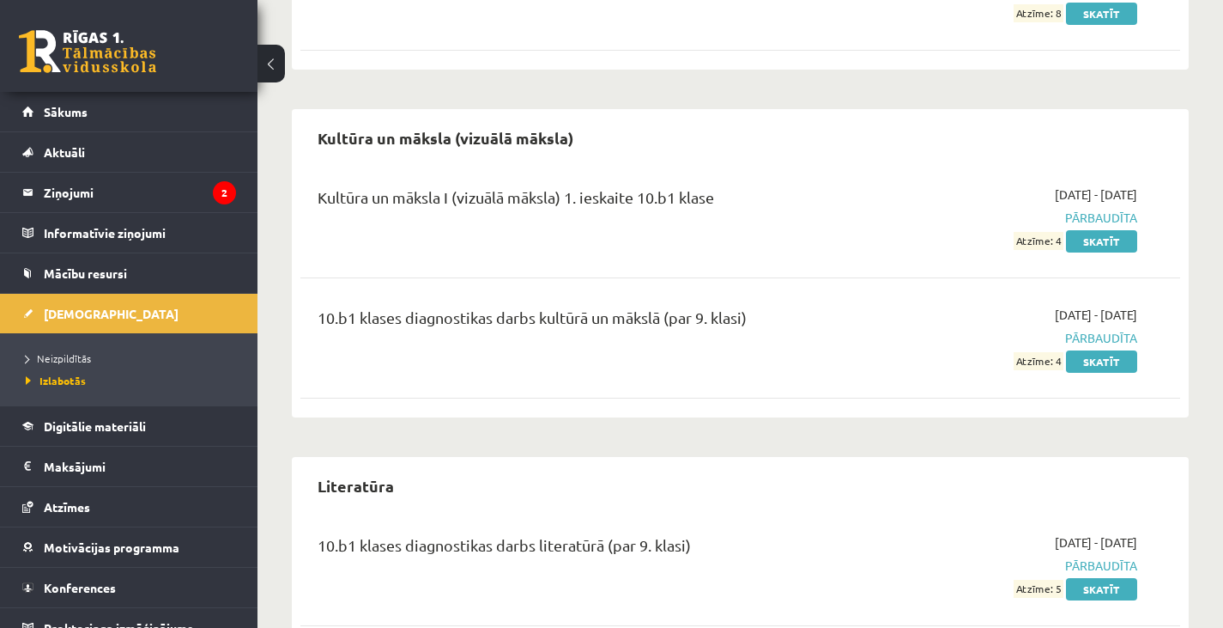
scroll to position [1316, 0]
click at [1096, 361] on link "Skatīt" at bounding box center [1101, 360] width 71 height 22
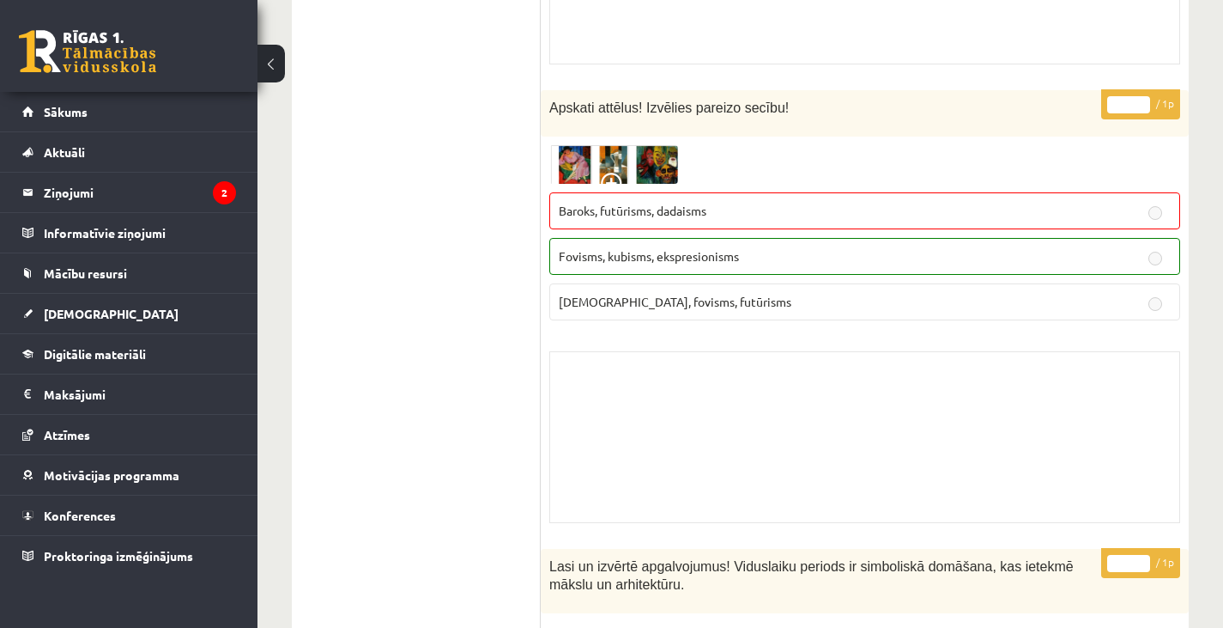
scroll to position [13801, 0]
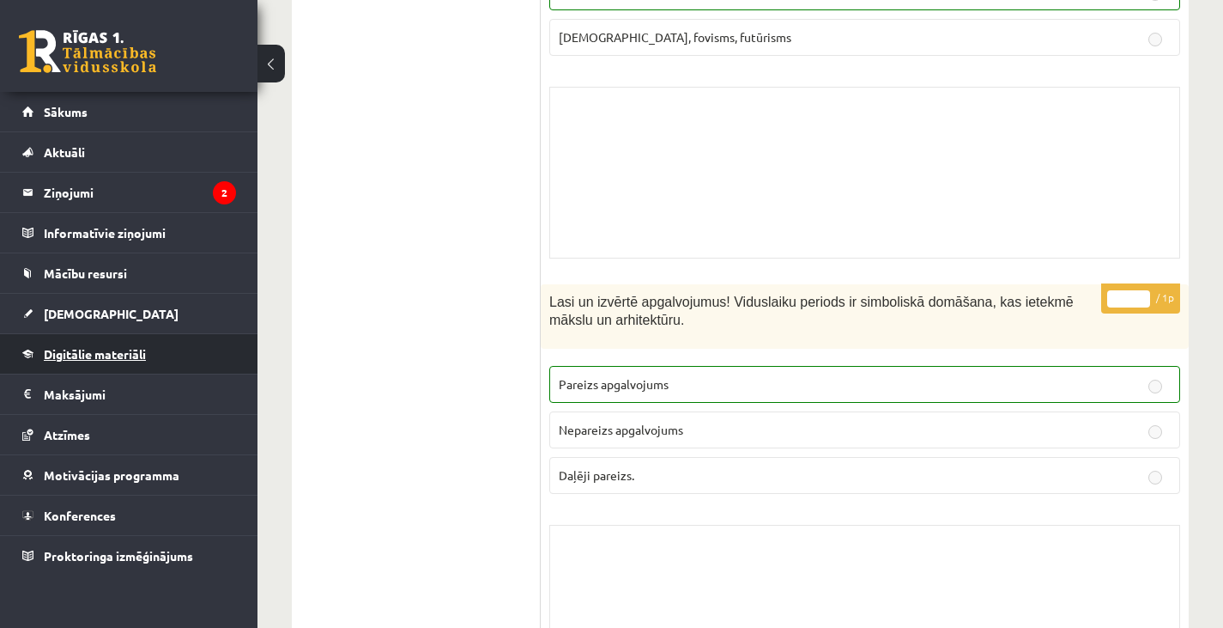
click at [107, 352] on span "Digitālie materiāli" at bounding box center [95, 353] width 102 height 15
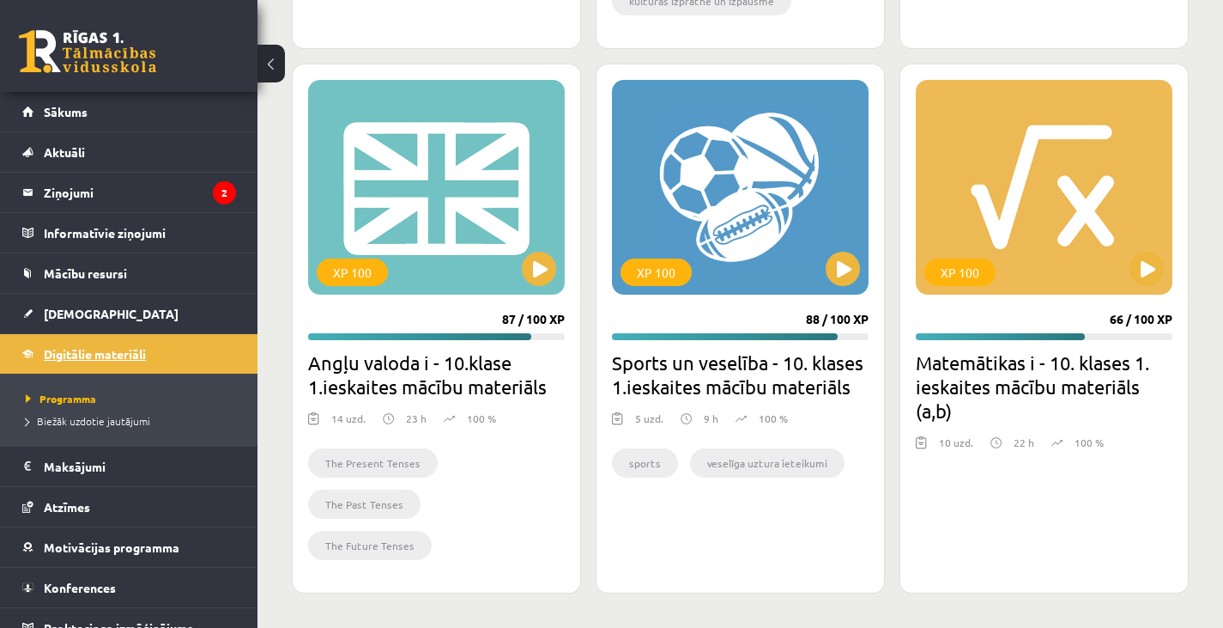
scroll to position [2611, 0]
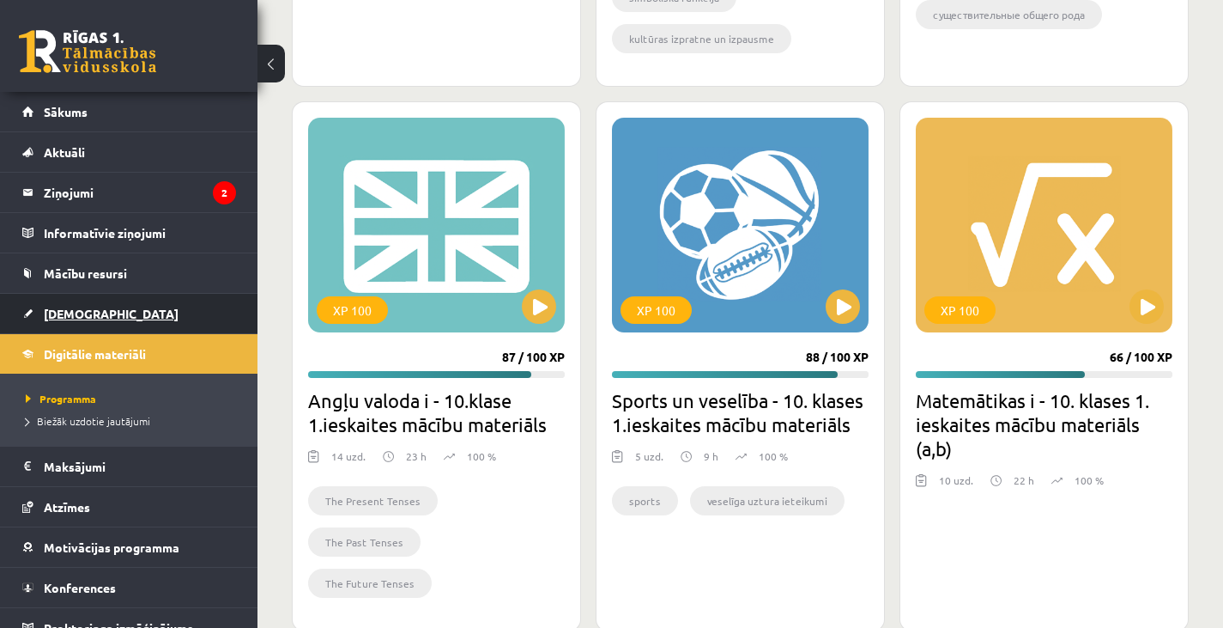
click at [98, 307] on link "[DEMOGRAPHIC_DATA]" at bounding box center [129, 313] width 214 height 39
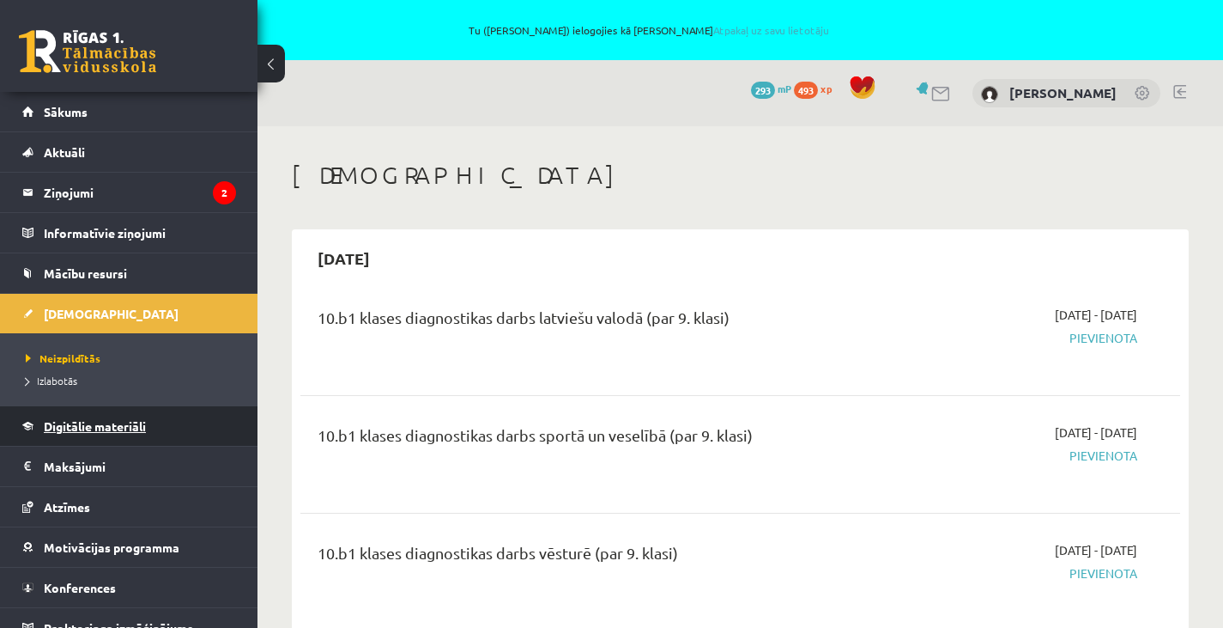
click at [90, 416] on link "Digitālie materiāli" at bounding box center [129, 425] width 214 height 39
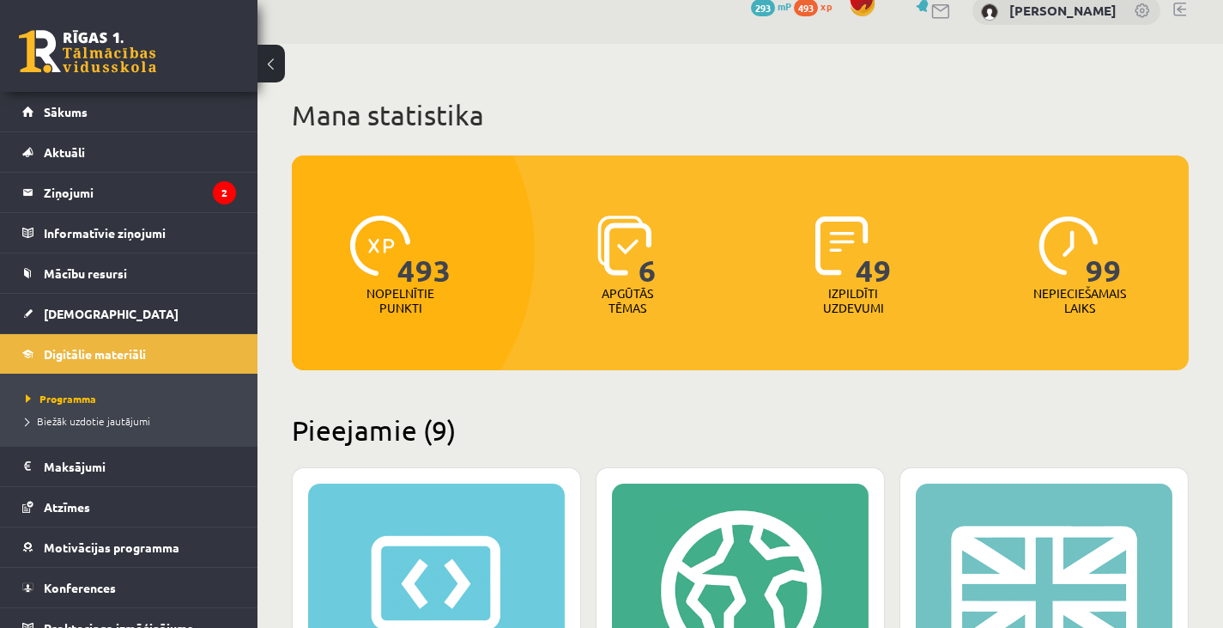
scroll to position [105, 0]
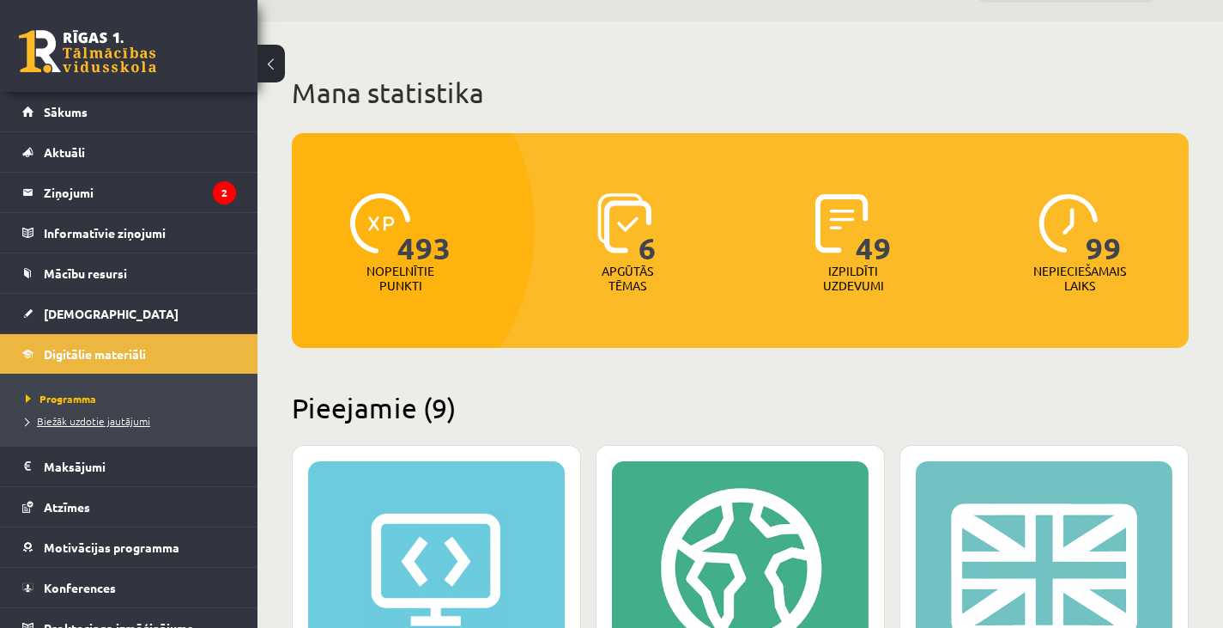
click at [100, 417] on span "Biežāk uzdotie jautājumi" at bounding box center [88, 421] width 124 height 14
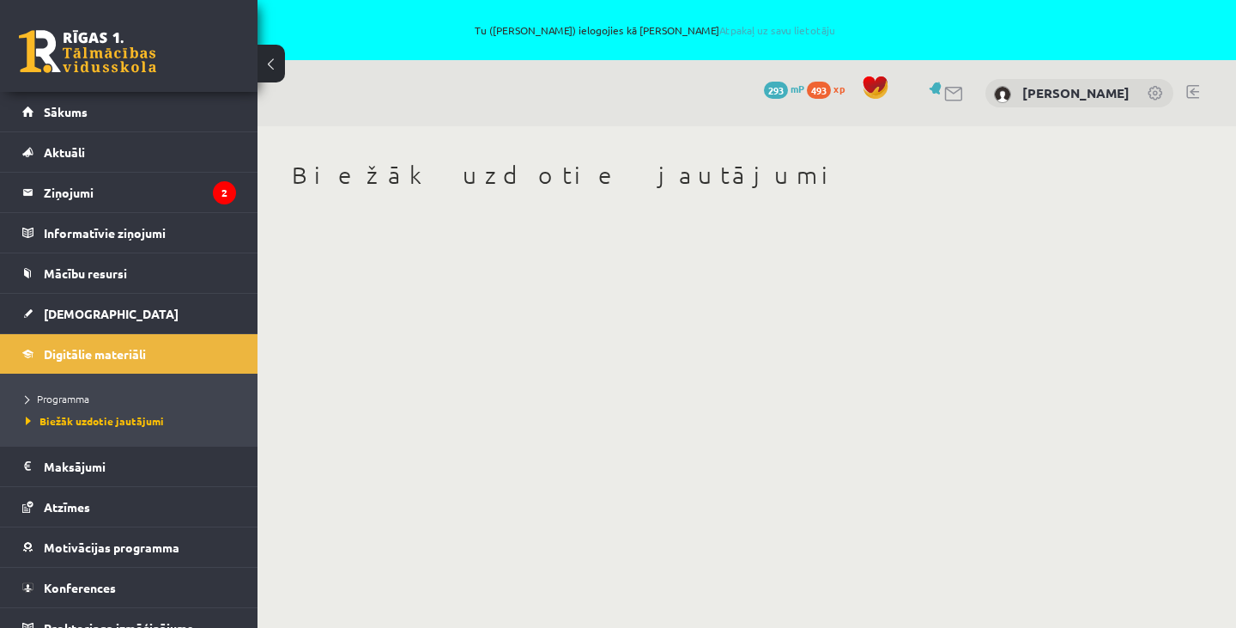
click at [87, 390] on li "Programma" at bounding box center [133, 398] width 215 height 22
click at [76, 399] on span "Programma" at bounding box center [61, 398] width 70 height 14
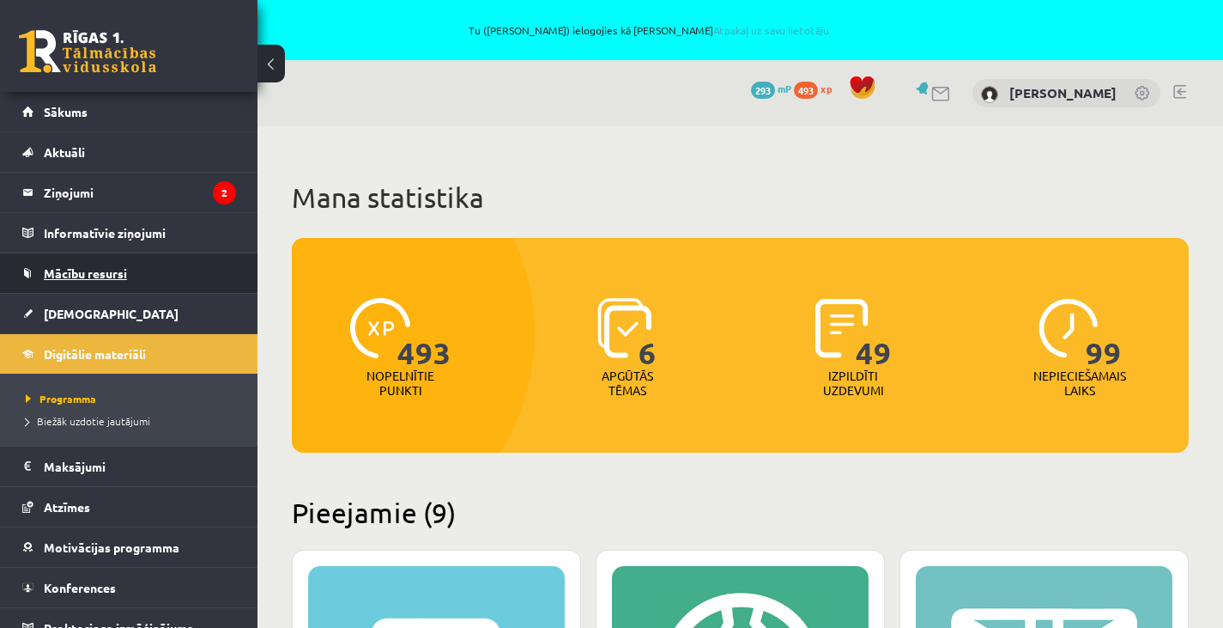
click at [106, 273] on span "Mācību resursi" at bounding box center [85, 272] width 83 height 15
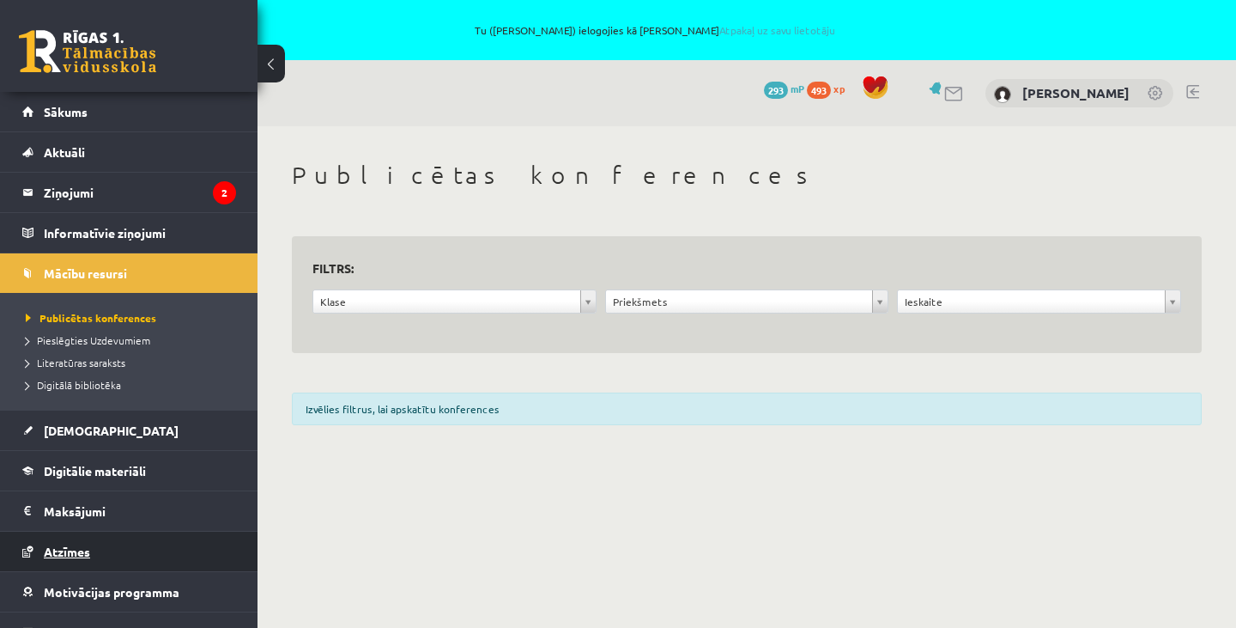
click at [66, 556] on span "Atzīmes" at bounding box center [67, 550] width 46 height 15
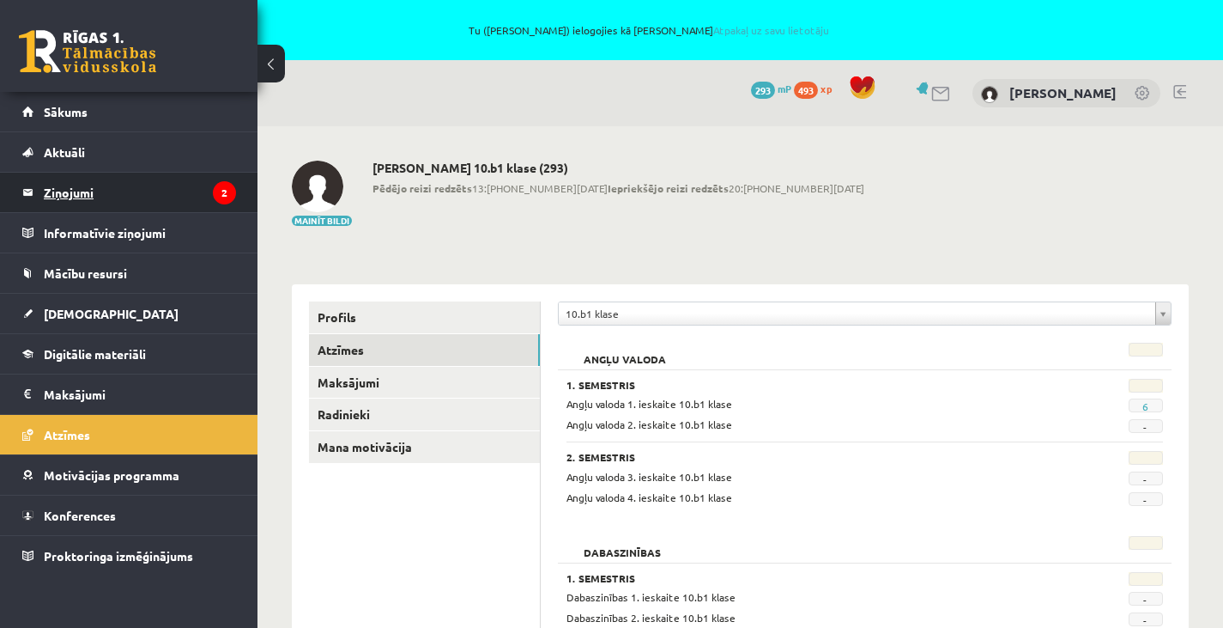
click at [130, 202] on legend "Ziņojumi 2" at bounding box center [140, 192] width 192 height 39
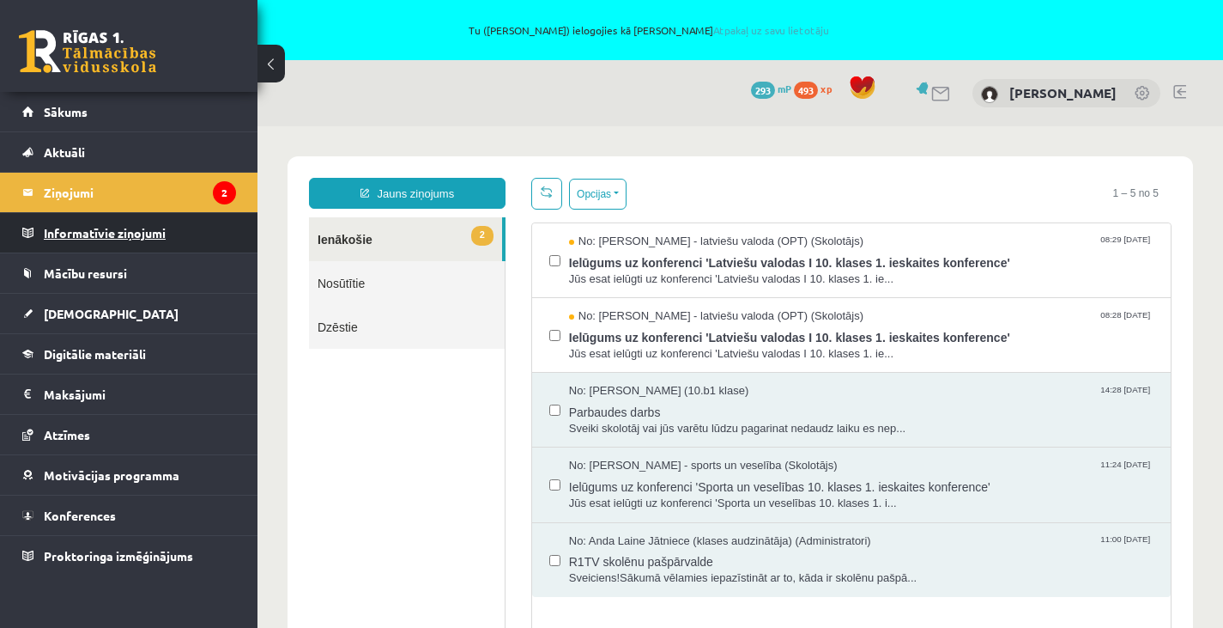
click at [112, 227] on legend "Informatīvie ziņojumi 0" at bounding box center [140, 232] width 192 height 39
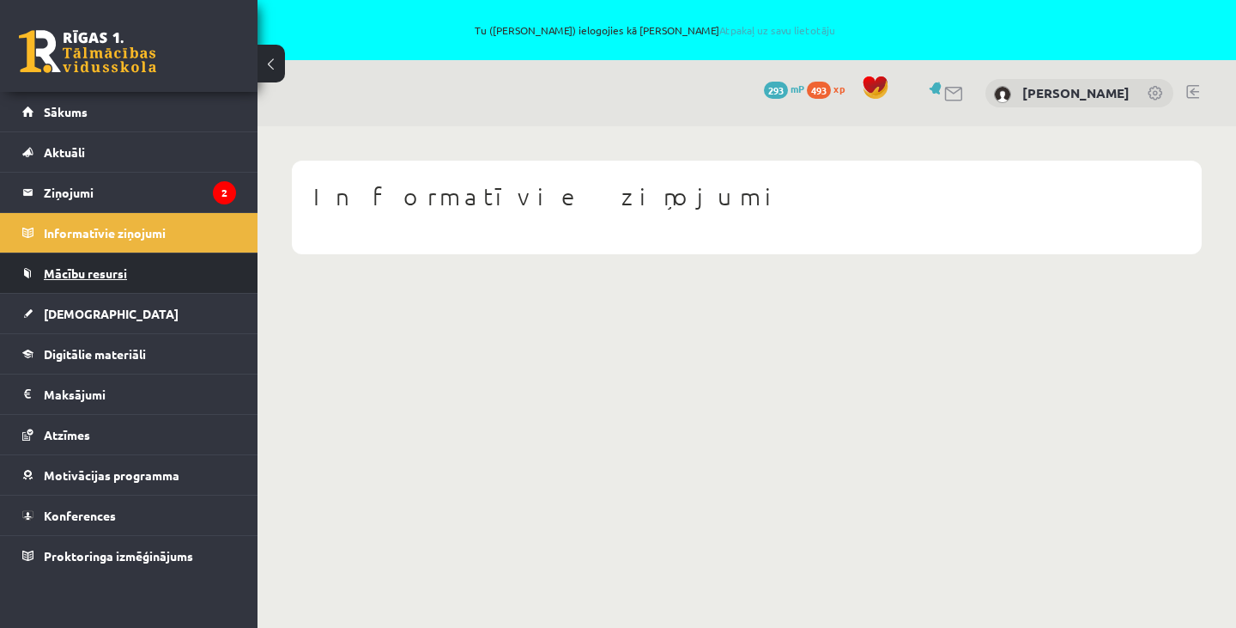
click at [98, 264] on link "Mācību resursi" at bounding box center [129, 272] width 214 height 39
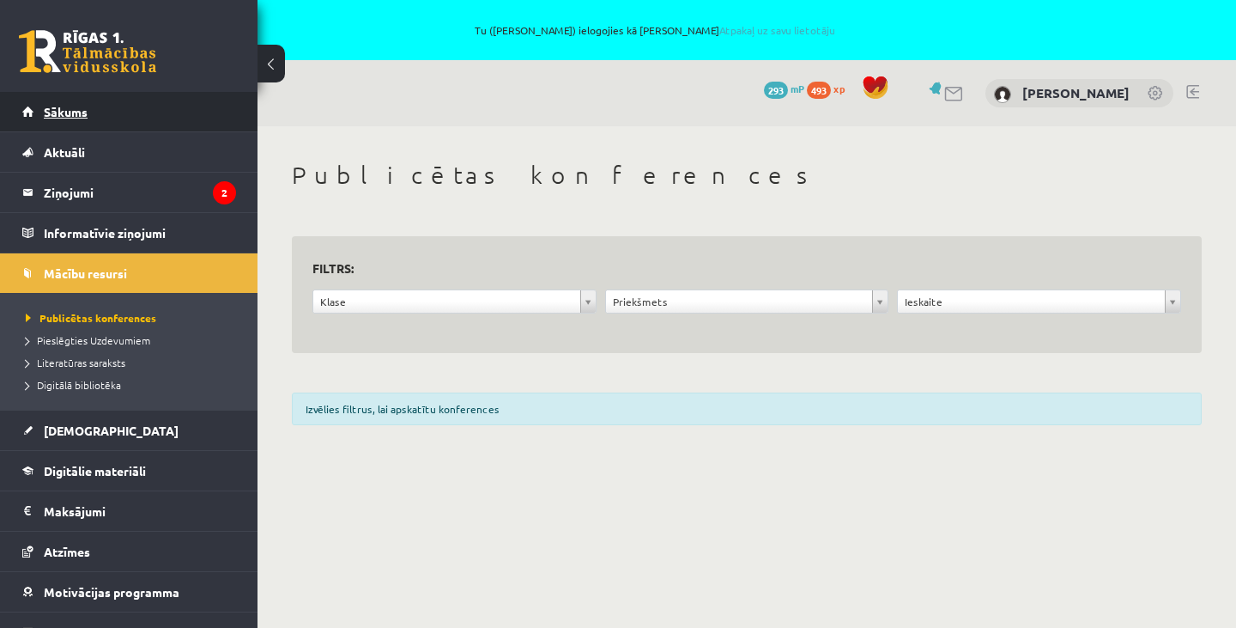
click at [102, 109] on link "Sākums" at bounding box center [129, 111] width 214 height 39
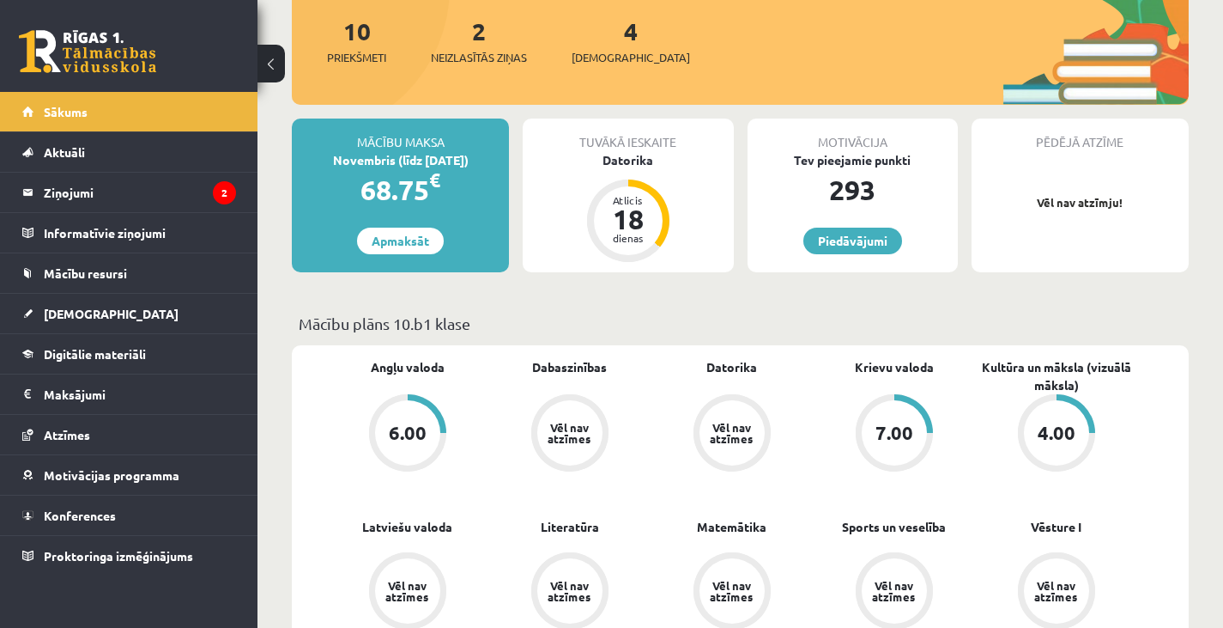
scroll to position [271, 0]
click at [925, 312] on p "Mācību plāns 10.b1 klase" at bounding box center [740, 322] width 883 height 23
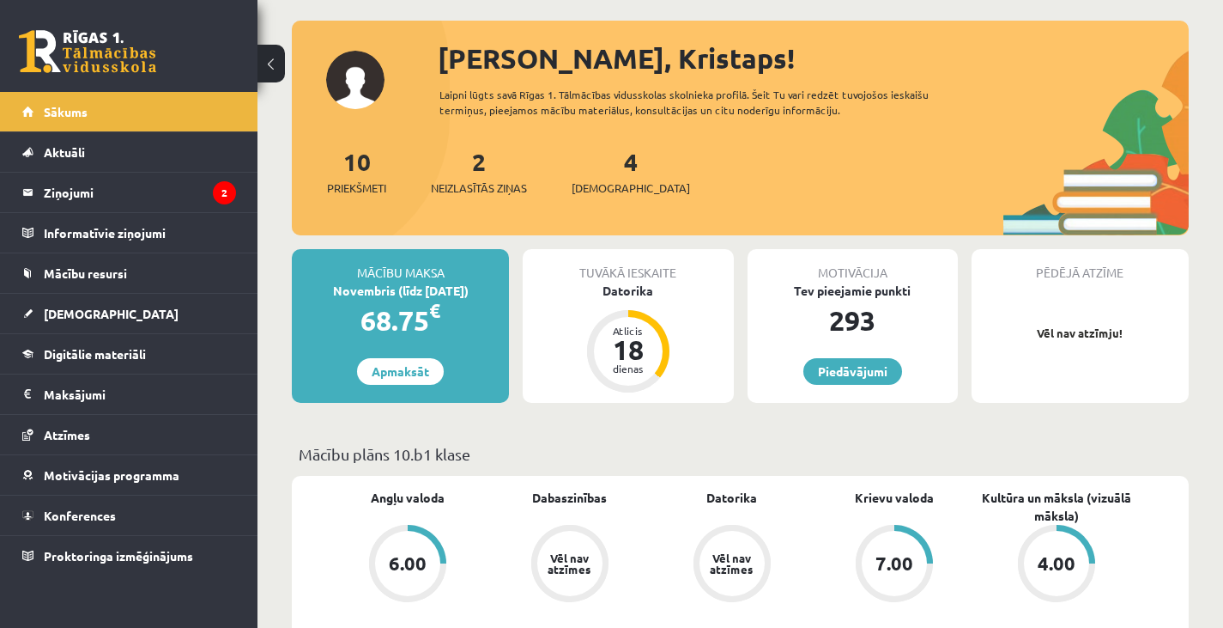
scroll to position [139, 0]
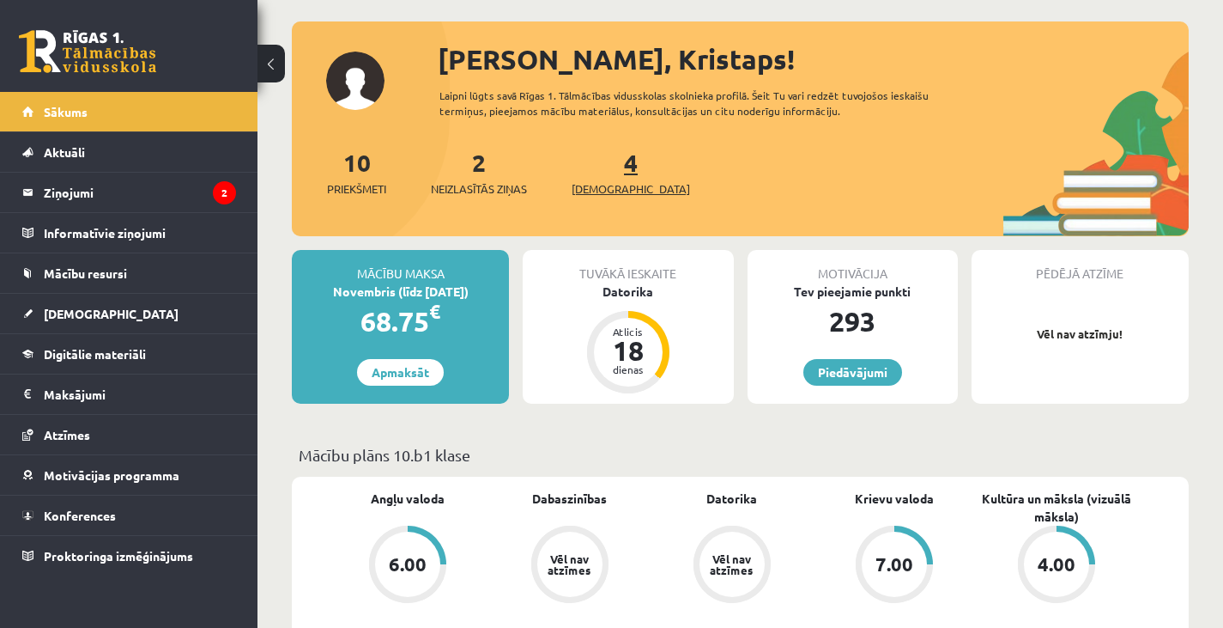
click at [604, 163] on link "4 Ieskaites" at bounding box center [631, 172] width 118 height 51
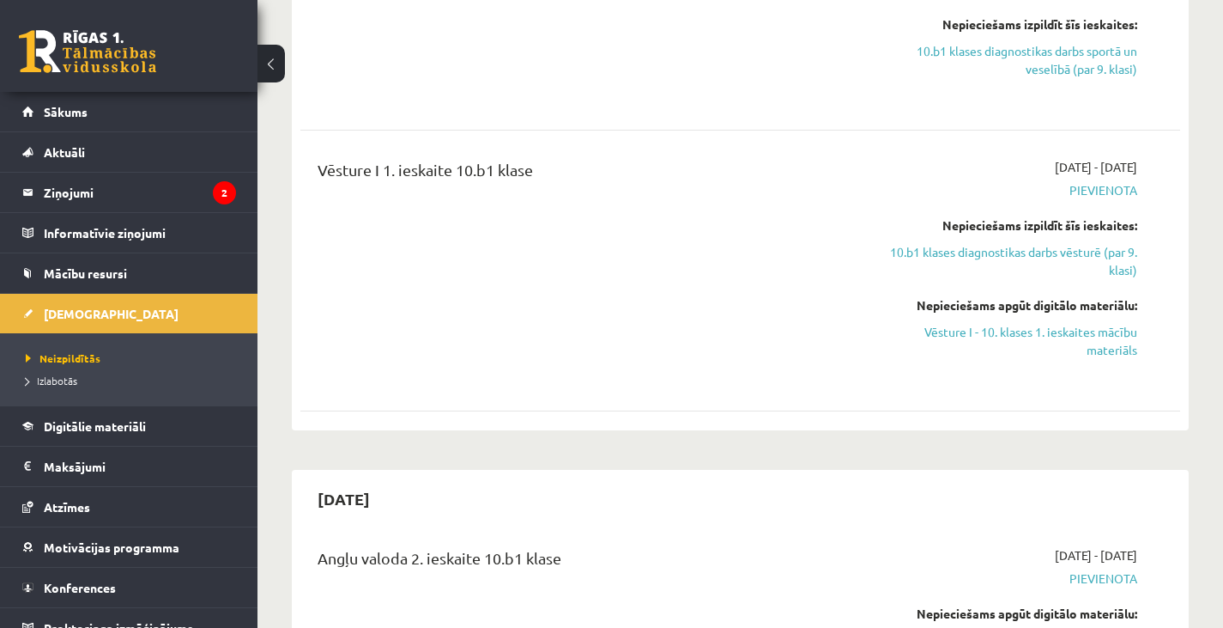
scroll to position [2456, 0]
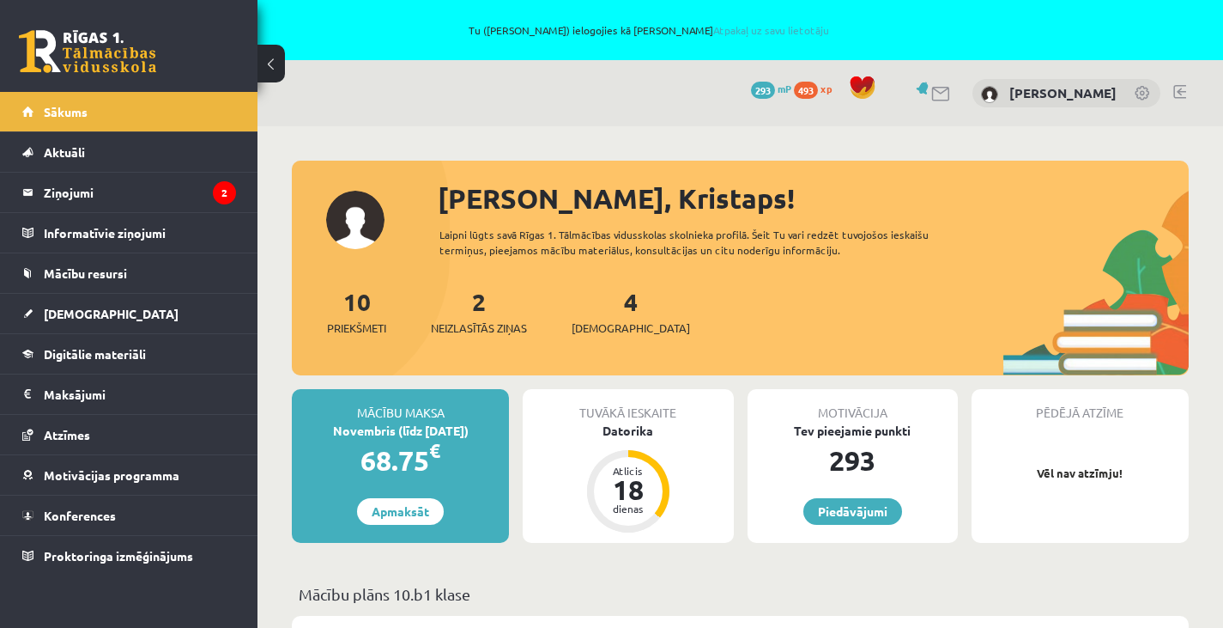
scroll to position [139, 0]
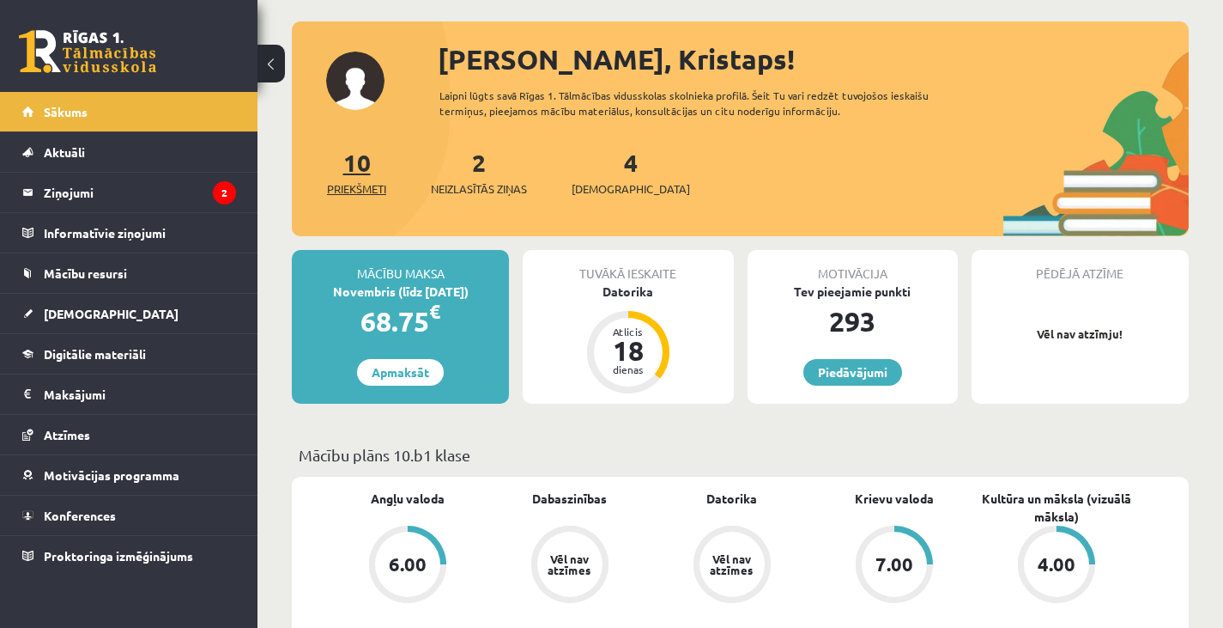
click at [374, 185] on span "Priekšmeti" at bounding box center [356, 188] width 59 height 17
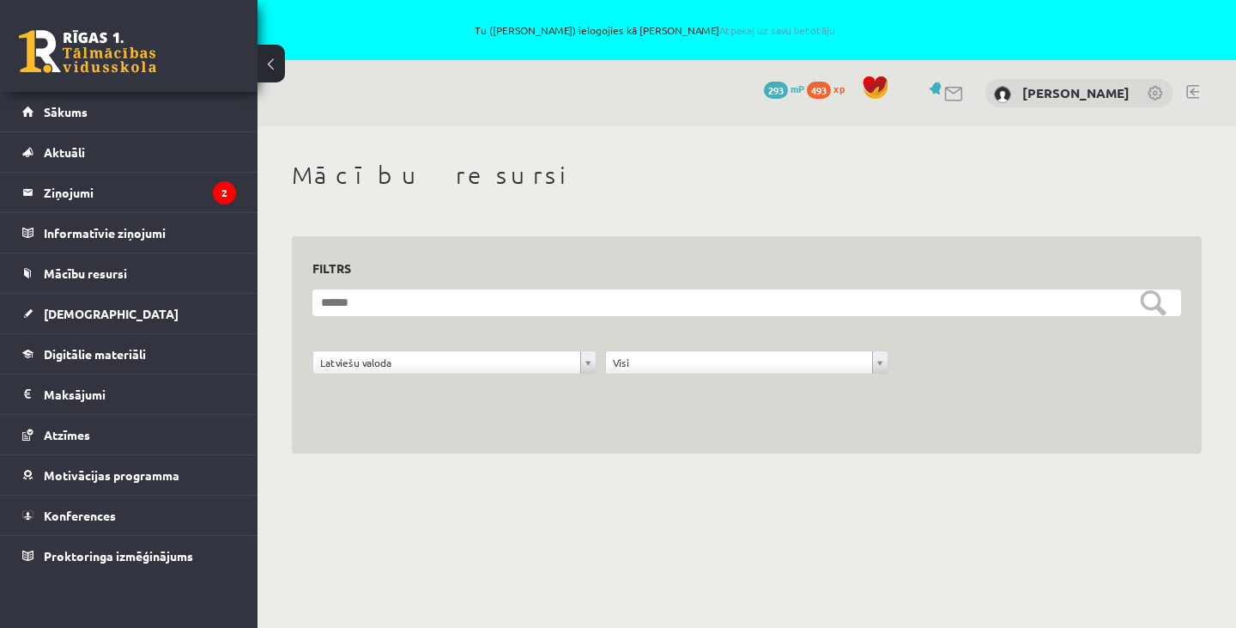
drag, startPoint x: 595, startPoint y: 347, endPoint x: 593, endPoint y: 360, distance: 13.0
click at [593, 360] on form "**********" at bounding box center [746, 341] width 869 height 104
click at [807, 89] on span "493" at bounding box center [819, 90] width 24 height 17
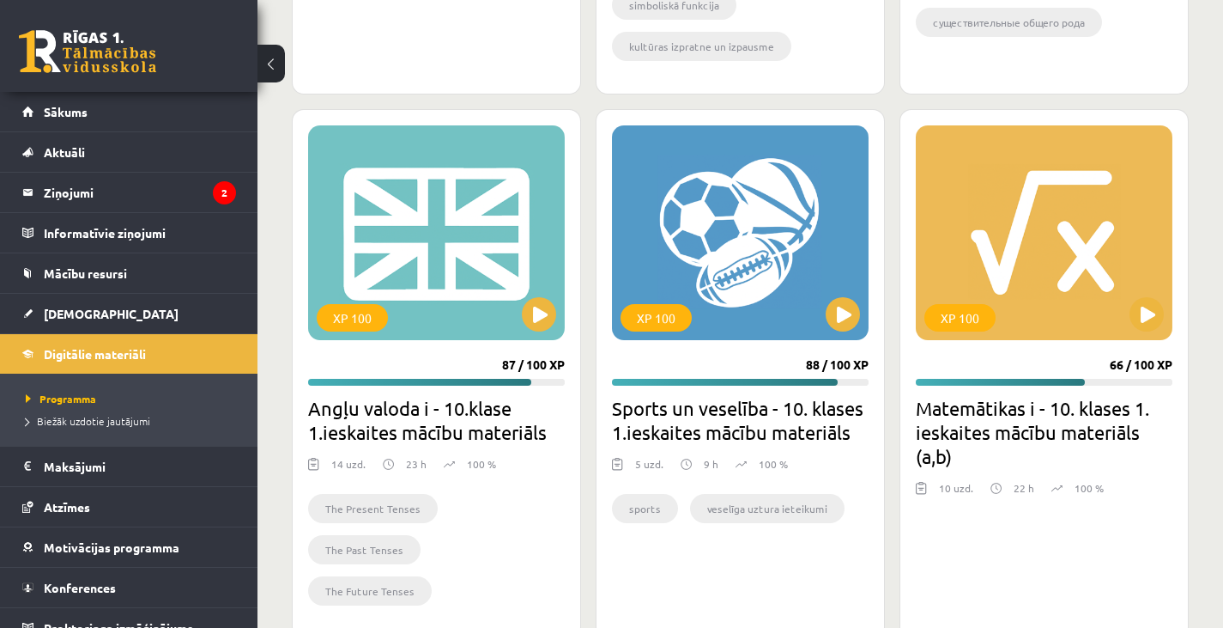
scroll to position [2611, 0]
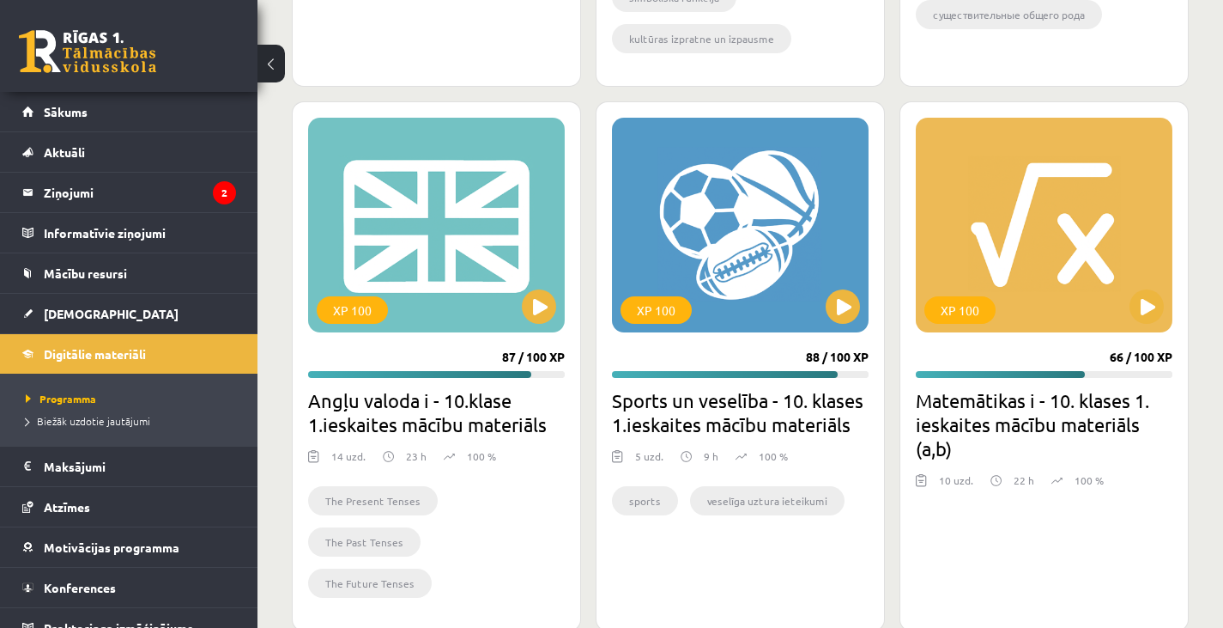
click at [998, 397] on h2 "Matemātikas i - 10. klases 1. ieskaites mācību materiāls (a,b)" at bounding box center [1044, 424] width 257 height 72
click at [989, 306] on div "XP 100" at bounding box center [960, 309] width 71 height 27
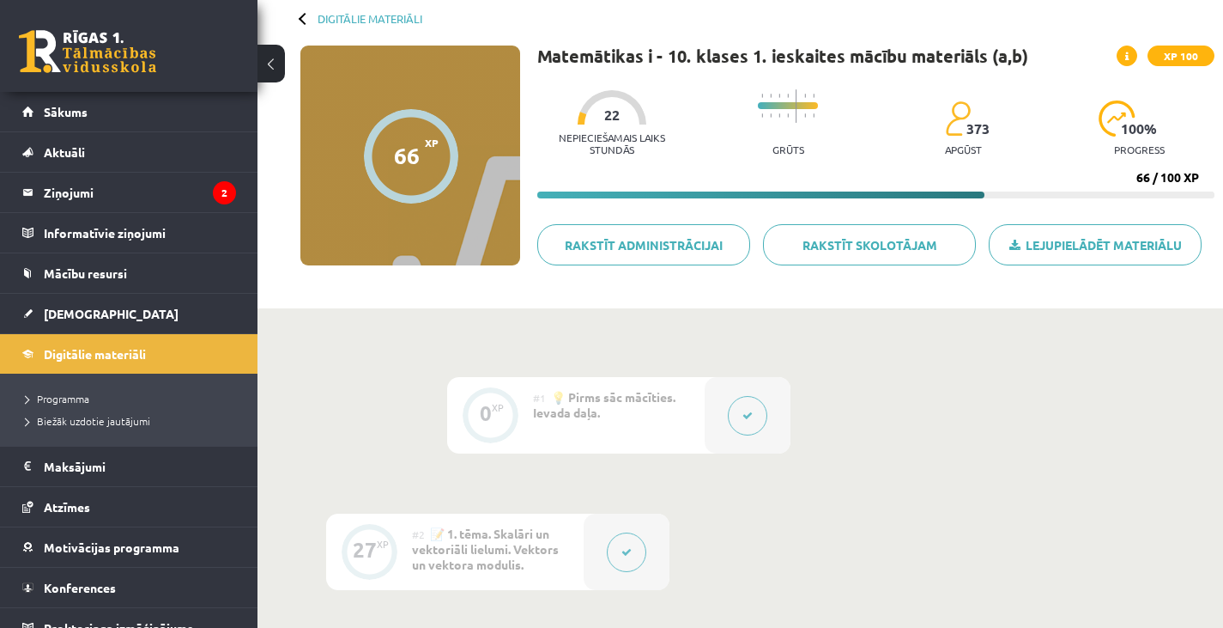
scroll to position [145, 0]
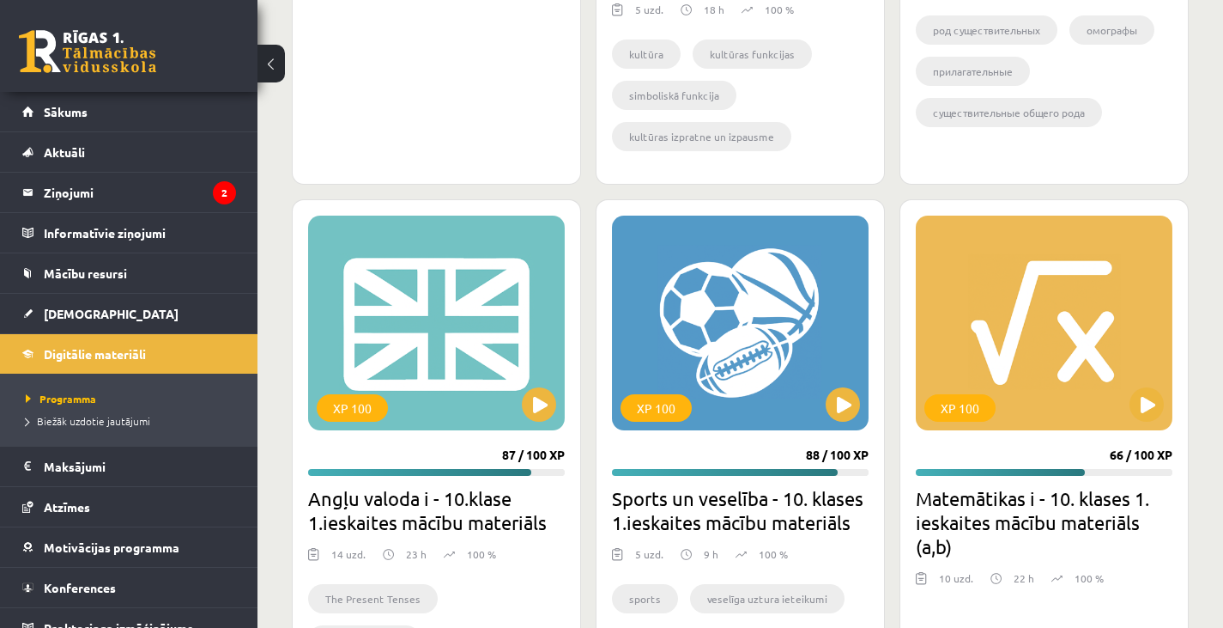
scroll to position [2512, 0]
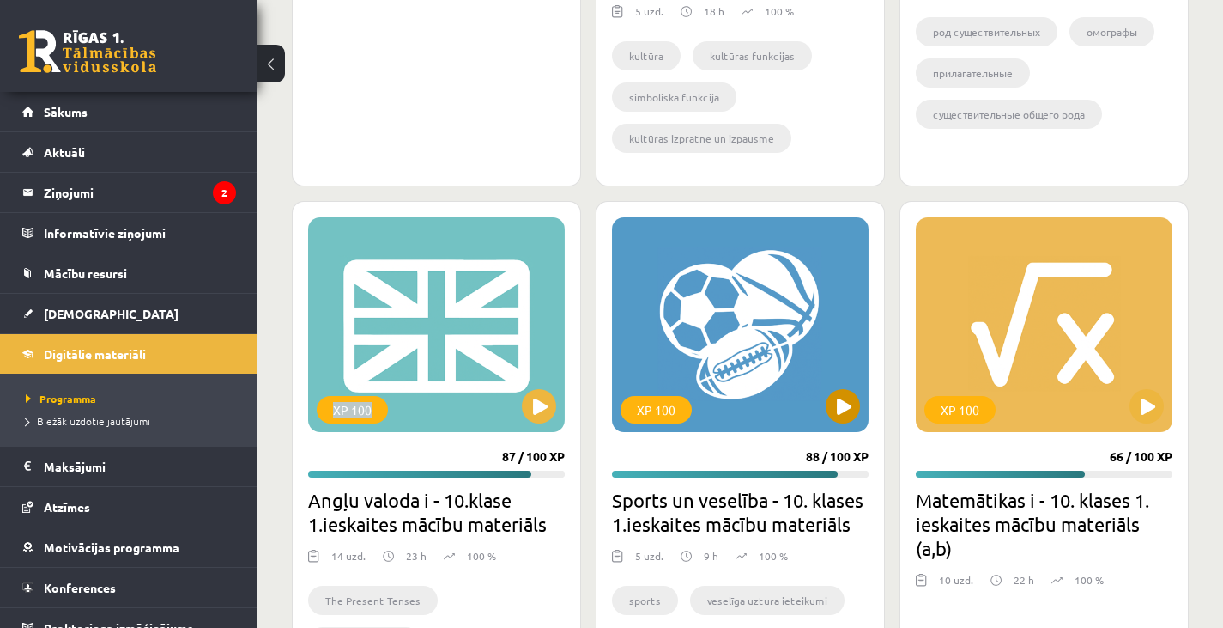
drag, startPoint x: 294, startPoint y: 284, endPoint x: 616, endPoint y: 388, distance: 339.1
click at [616, 388] on div "XP 100 82 / 100 XP Literatūras i - 10. klases 1.ieskaites mācību materiāls 7 uz…" at bounding box center [740, 182] width 897 height 1098
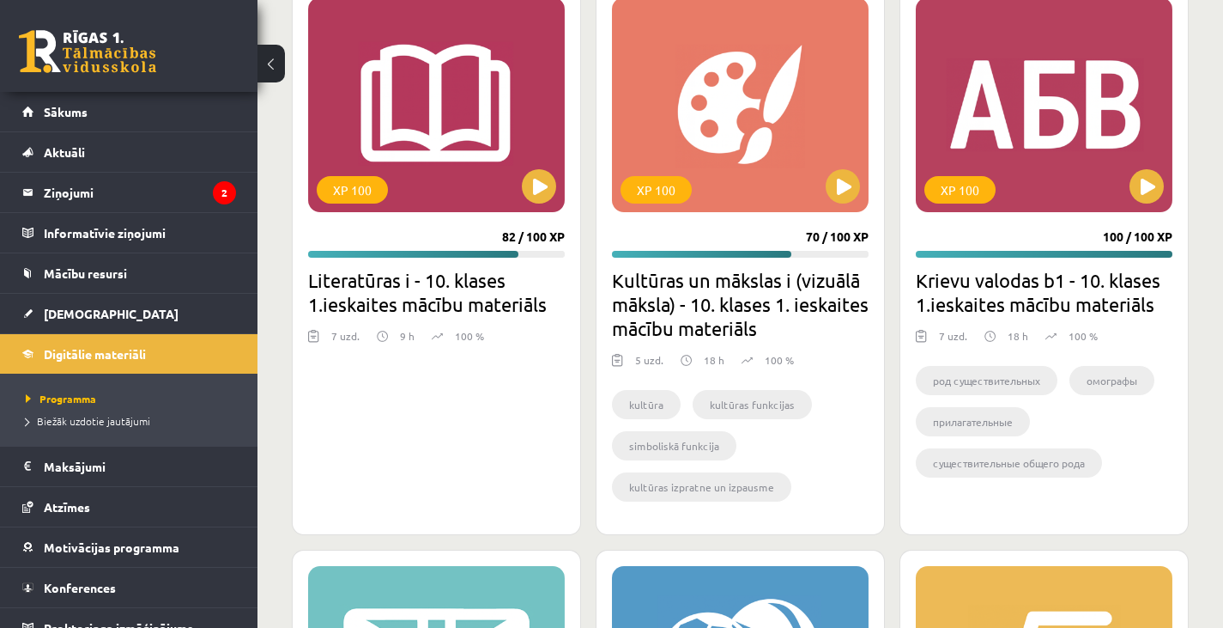
scroll to position [2163, 0]
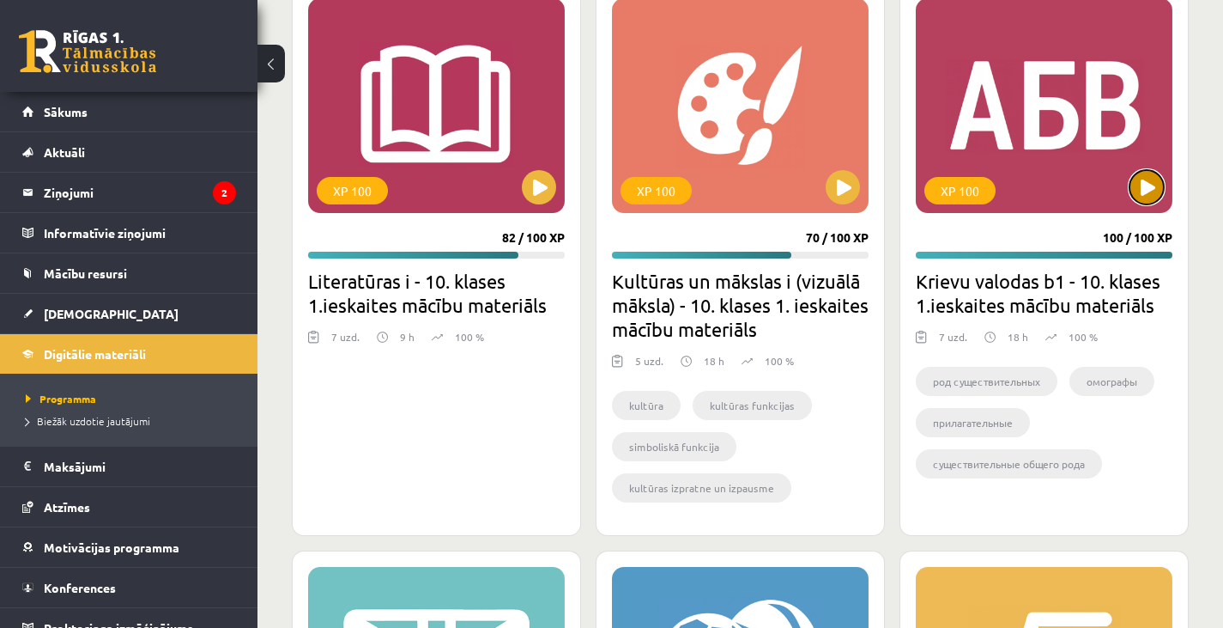
click at [1143, 199] on button at bounding box center [1147, 187] width 34 height 34
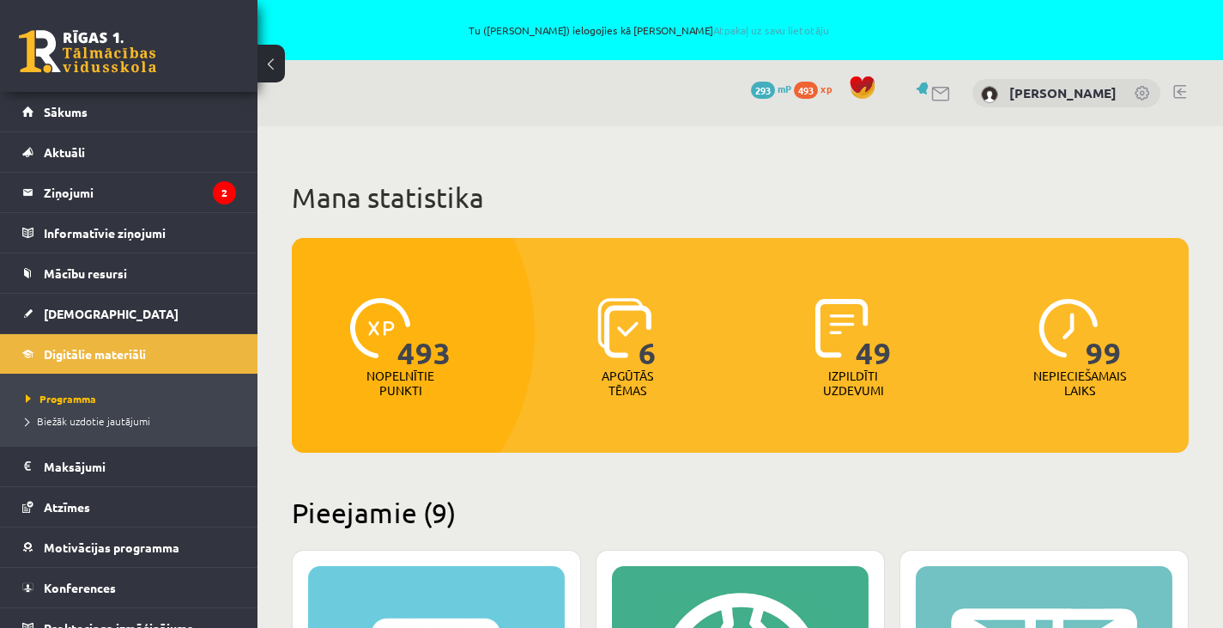
scroll to position [2163, 0]
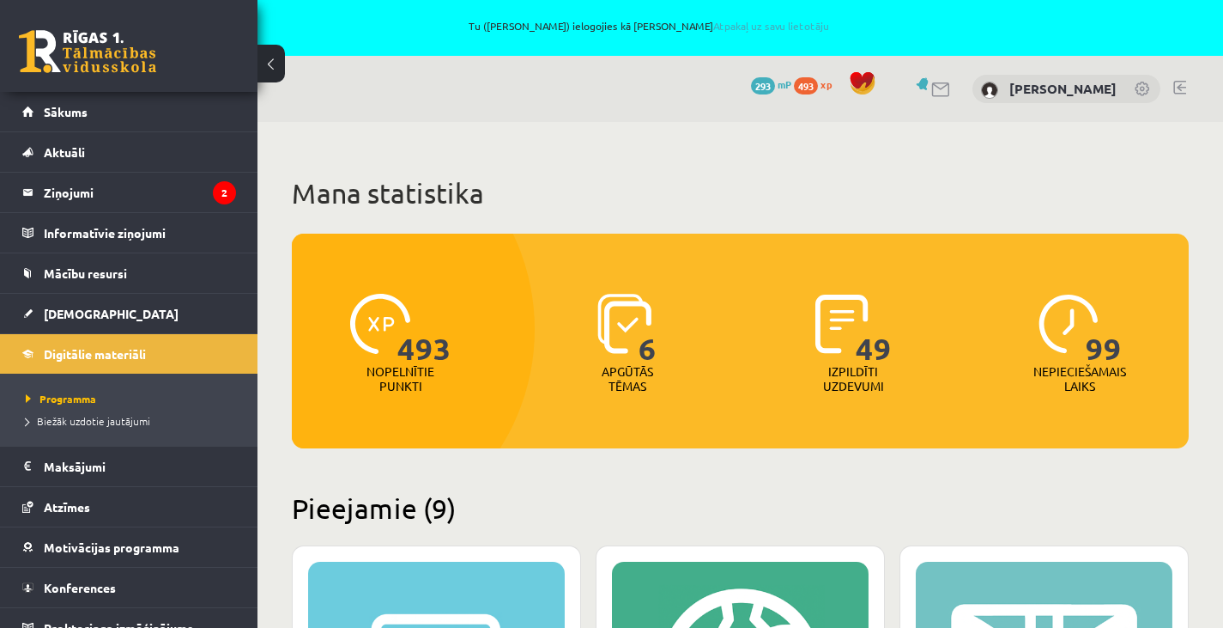
scroll to position [3, 0]
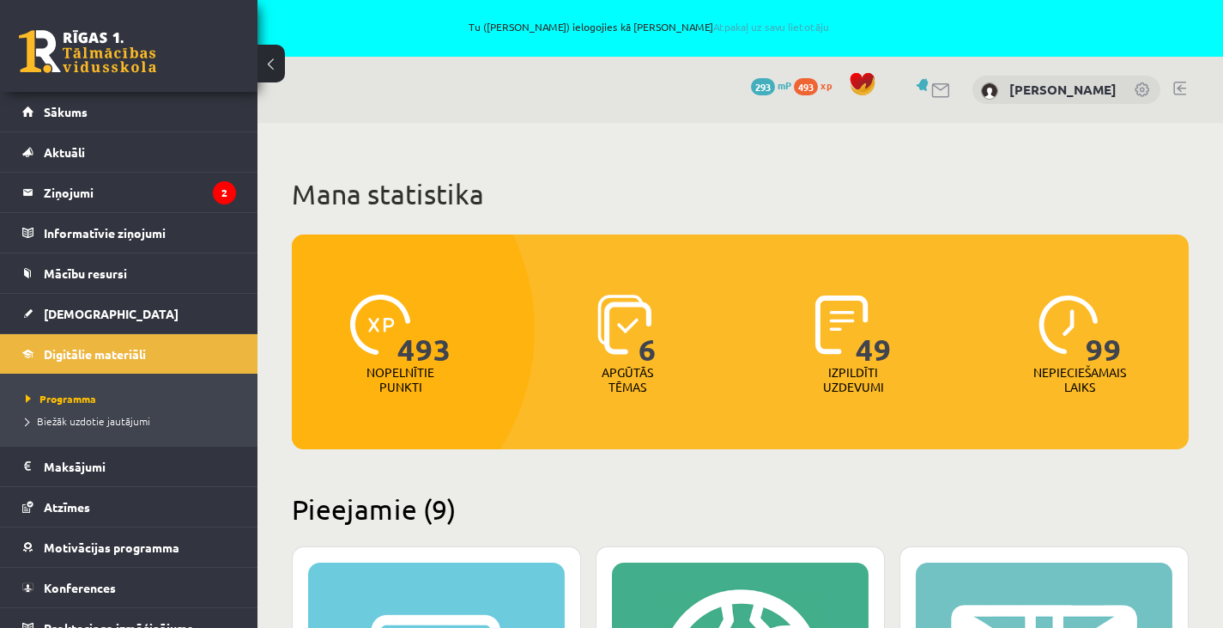
click at [751, 85] on span "293" at bounding box center [763, 86] width 24 height 17
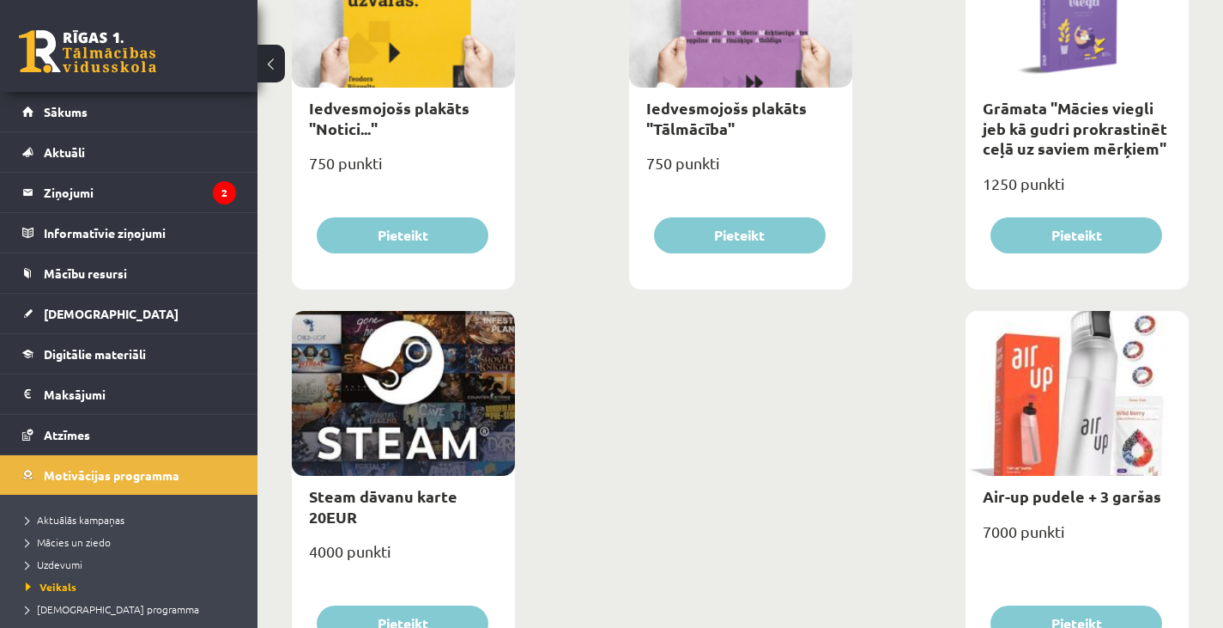
scroll to position [2846, 0]
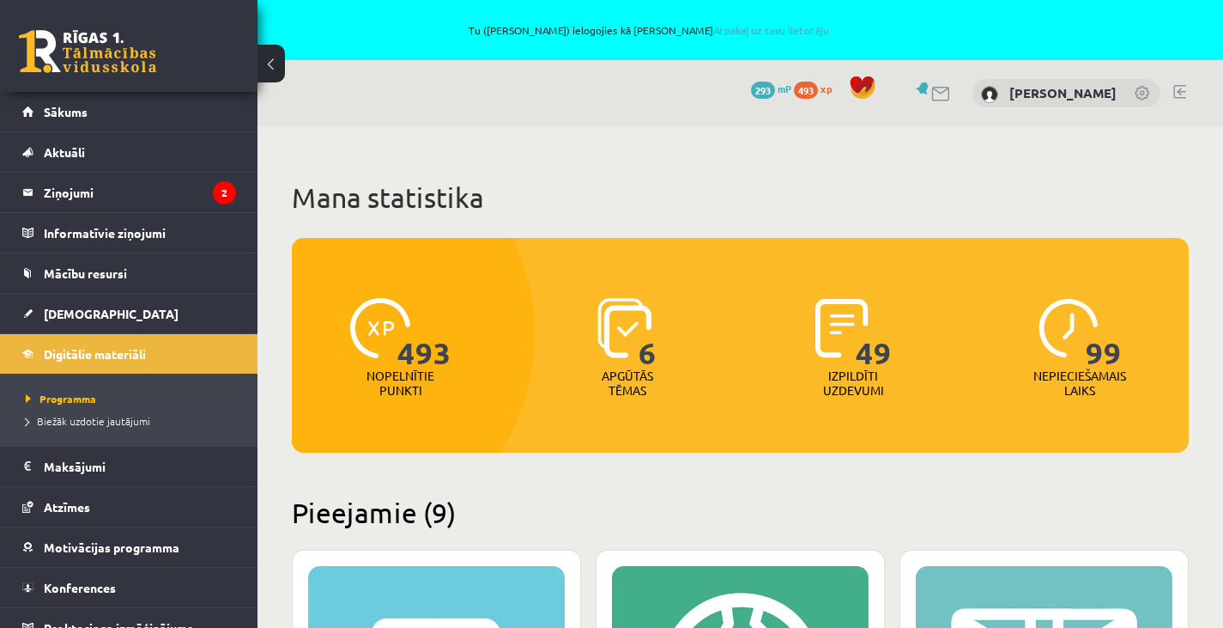
scroll to position [3, 0]
